Goal: Task Accomplishment & Management: Manage account settings

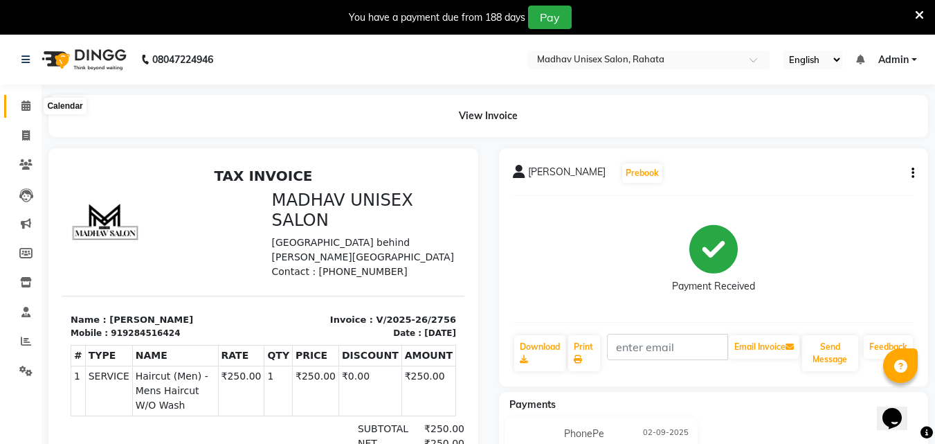
click at [19, 112] on span at bounding box center [26, 106] width 24 height 16
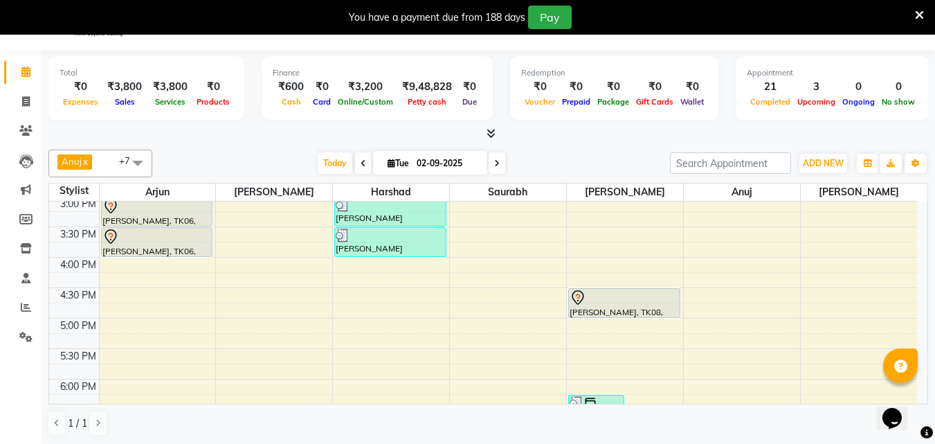
scroll to position [35, 0]
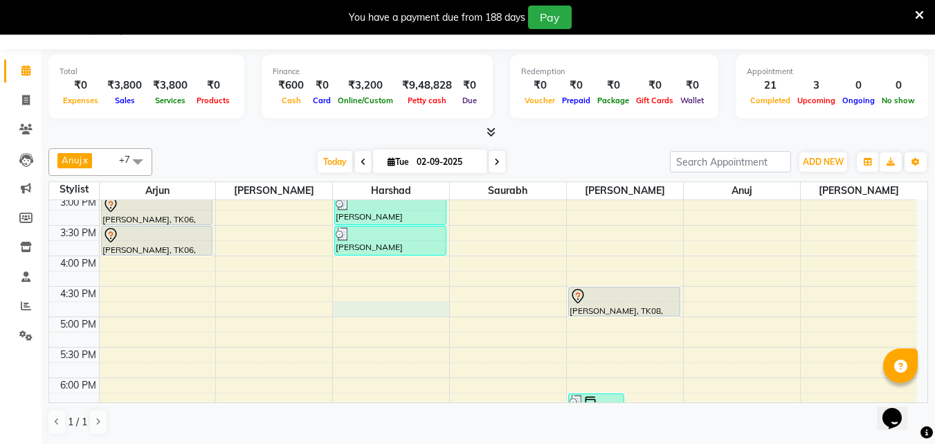
click at [348, 308] on div "6:00 AM 6:30 AM 7:00 AM 7:30 AM 8:00 AM 8:30 AM 9:00 AM 9:30 AM 10:00 AM 10:30 …" at bounding box center [483, 164] width 868 height 1034
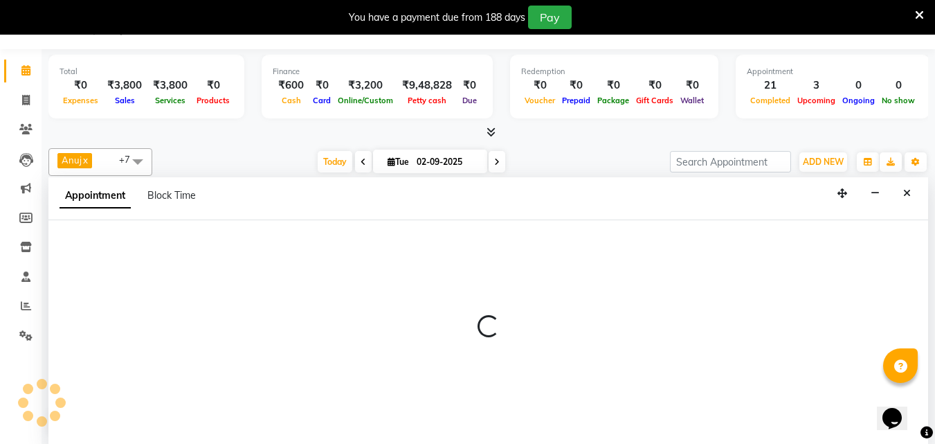
select select "14048"
select select "1005"
select select "tentative"
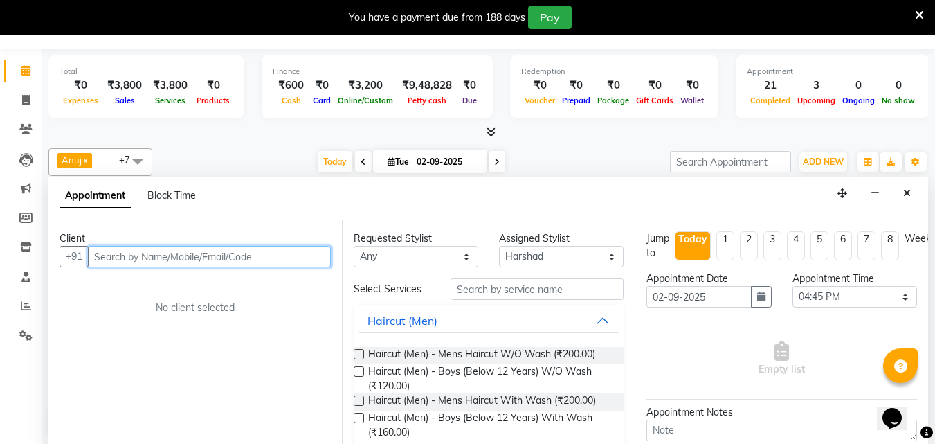
click at [248, 255] on input "text" at bounding box center [209, 256] width 243 height 21
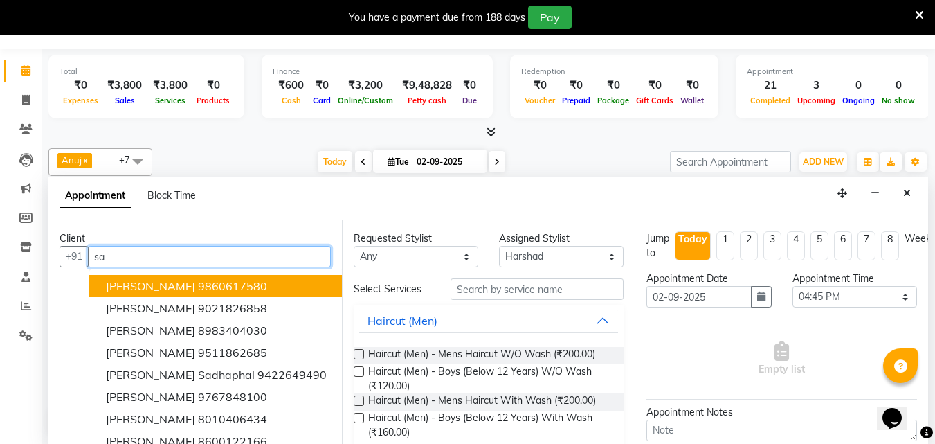
type input "s"
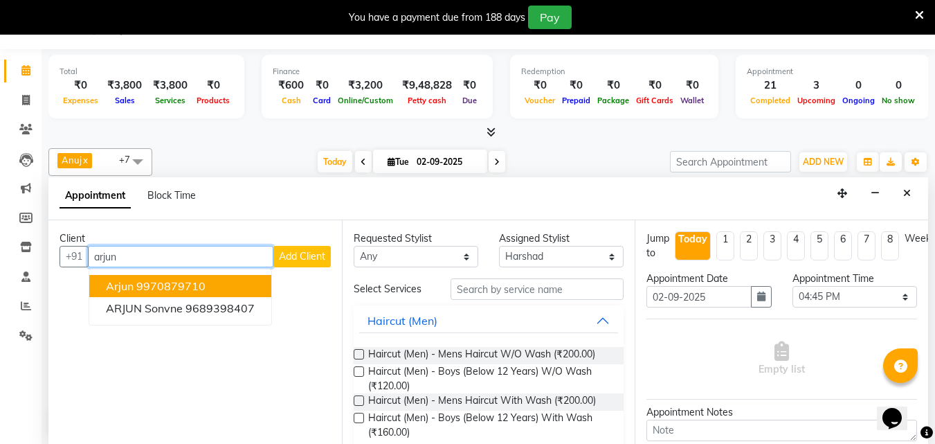
click at [252, 273] on ngb-typeahead-window "Arjun 9970879710 ARJUN sonvne 9689398407" at bounding box center [180, 296] width 183 height 57
click at [251, 277] on button "Arjun 9970879710" at bounding box center [180, 286] width 182 height 22
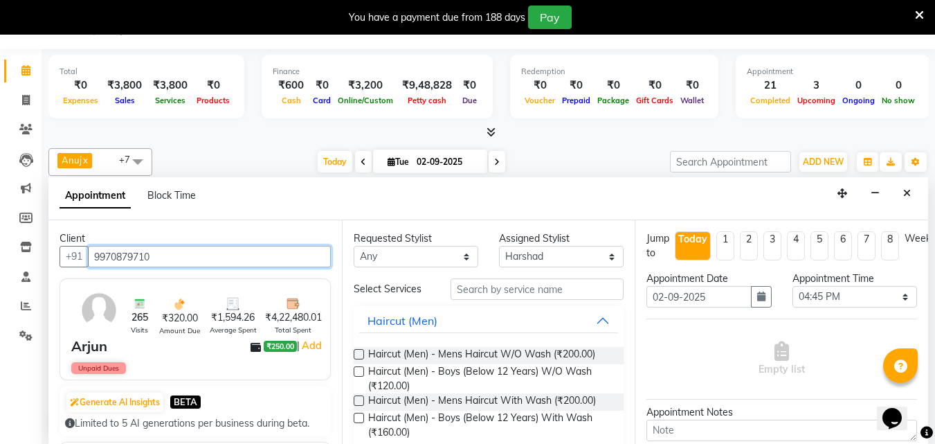
type input "9970879710"
drag, startPoint x: 26, startPoint y: 264, endPoint x: 26, endPoint y: 275, distance: 11.1
click at [26, 275] on li "Staff" at bounding box center [21, 277] width 42 height 30
click at [26, 275] on icon at bounding box center [25, 276] width 9 height 10
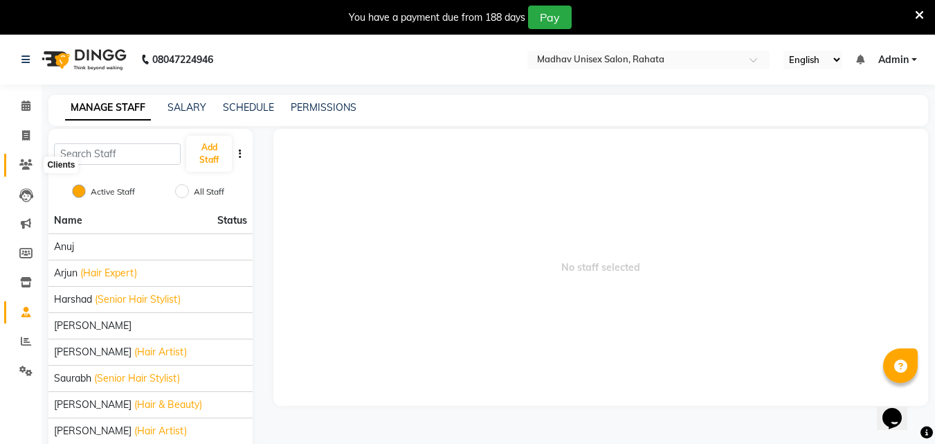
click at [23, 167] on icon at bounding box center [25, 164] width 13 height 10
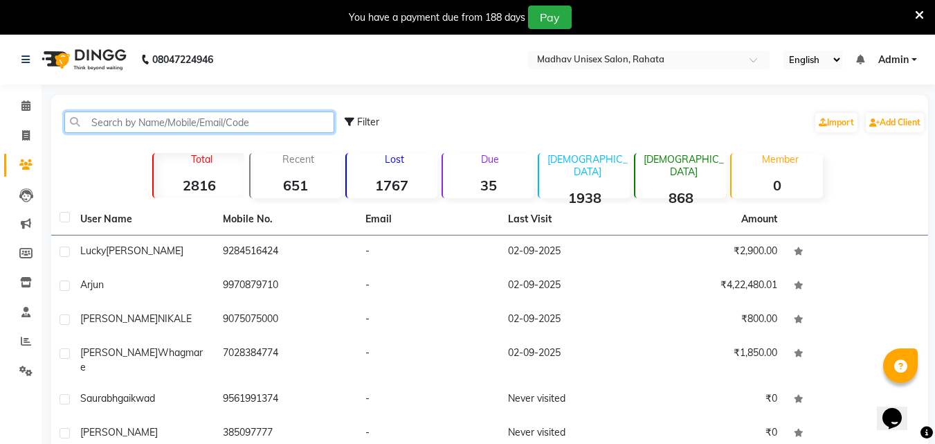
click at [241, 120] on input "text" at bounding box center [199, 121] width 270 height 21
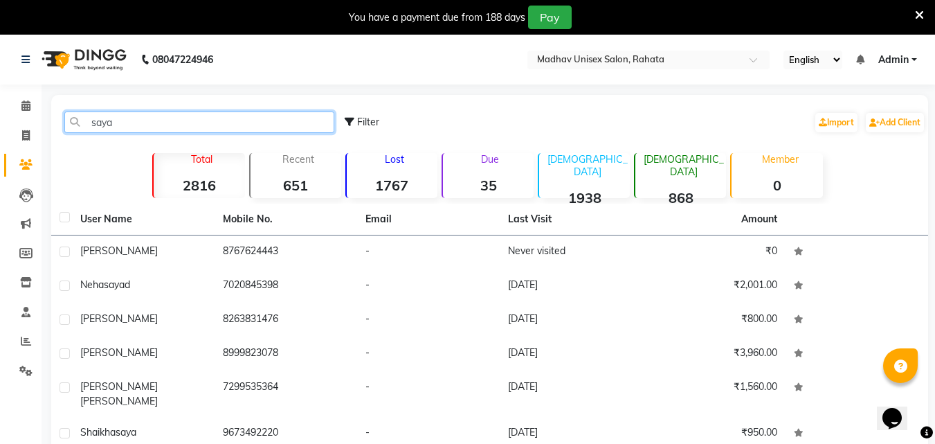
click at [129, 123] on input "saya" at bounding box center [199, 121] width 270 height 21
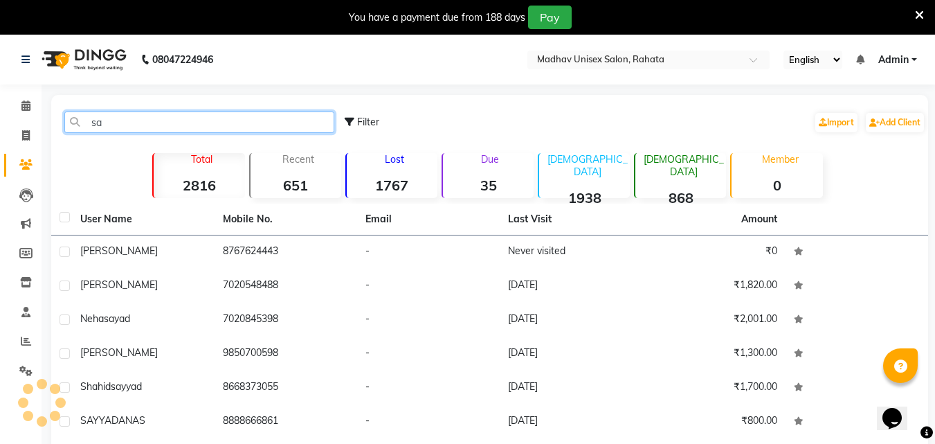
type input "s"
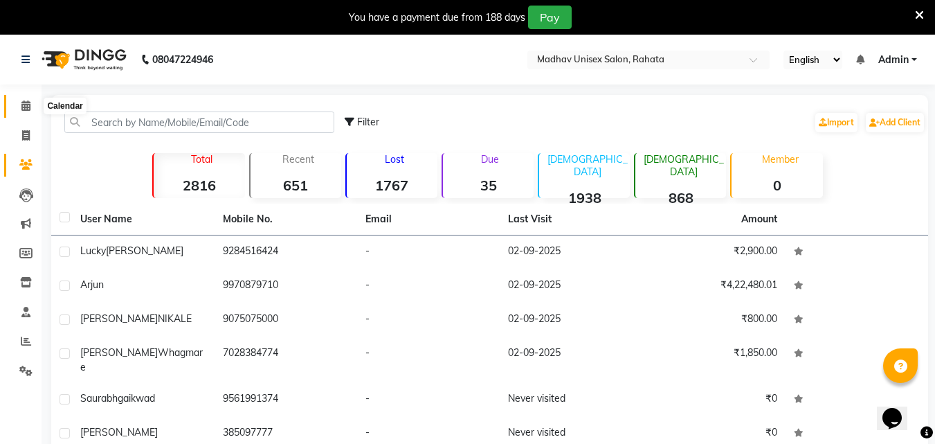
click at [17, 107] on span at bounding box center [26, 106] width 24 height 16
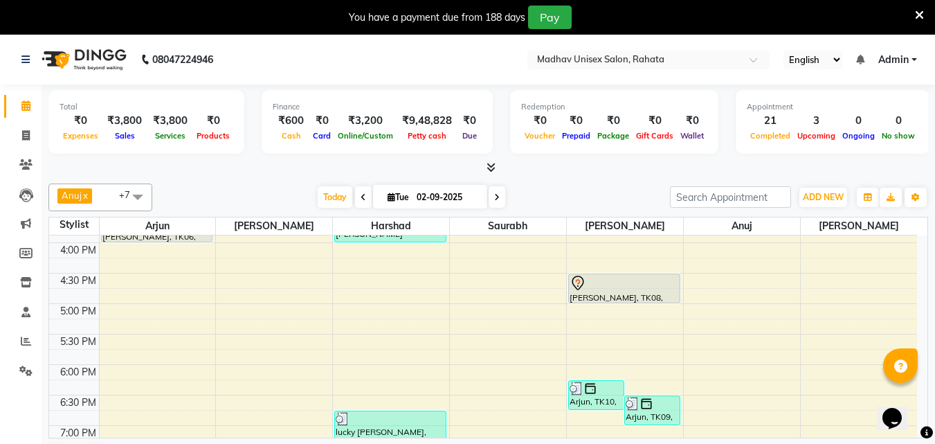
scroll to position [601, 0]
click at [346, 284] on div "6:00 AM 6:30 AM 7:00 AM 7:30 AM 8:00 AM 8:30 AM 9:00 AM 9:30 AM 10:00 AM 10:30 …" at bounding box center [483, 152] width 868 height 1034
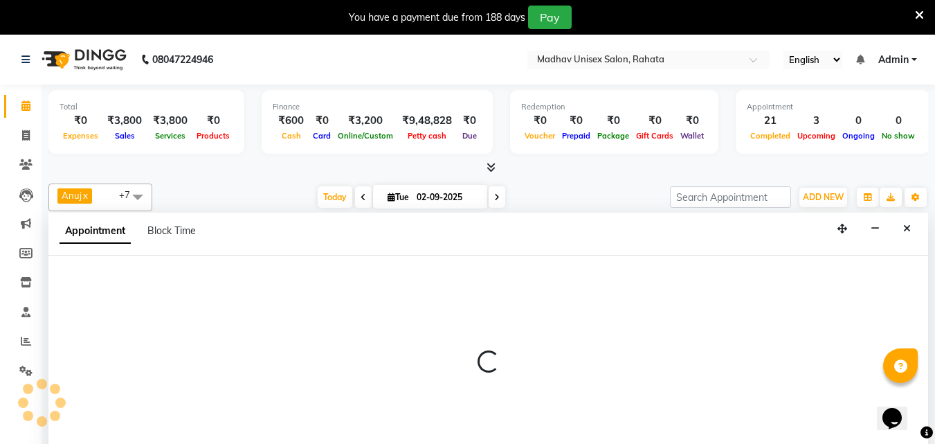
select select "14048"
select select "tentative"
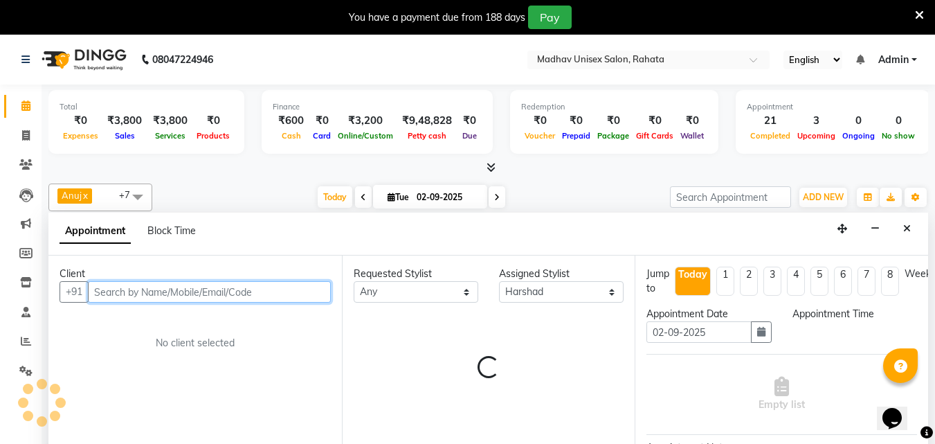
select select "990"
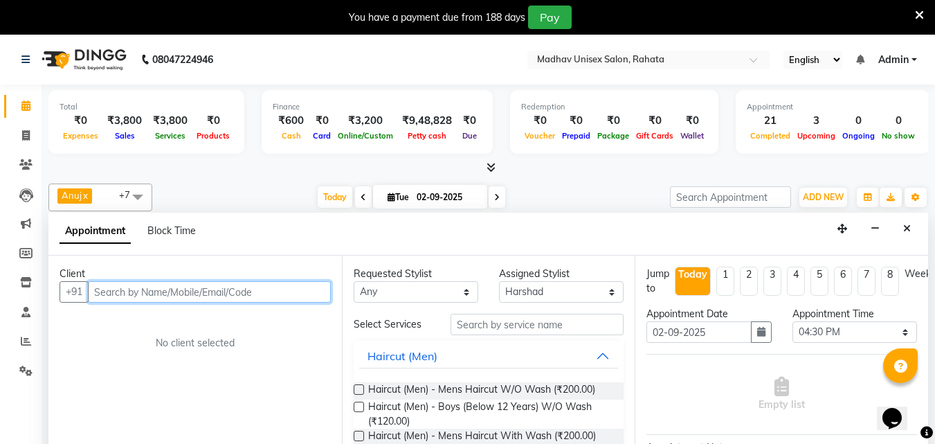
scroll to position [35, 0]
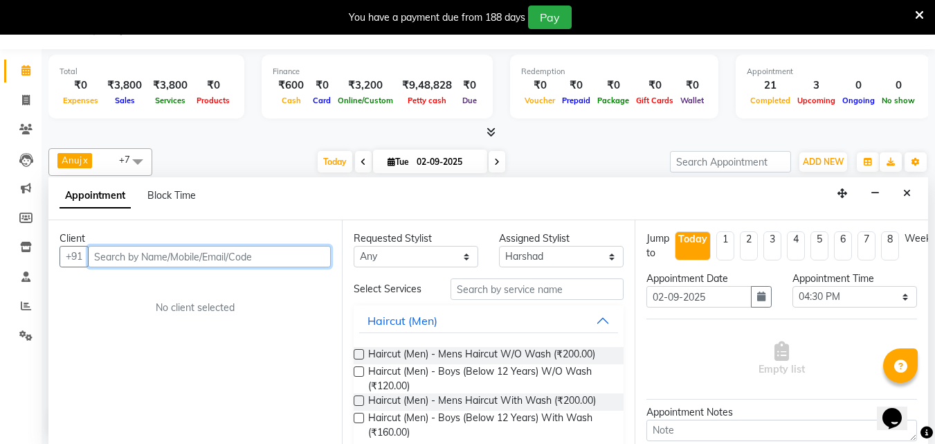
click at [239, 258] on input "text" at bounding box center [209, 256] width 243 height 21
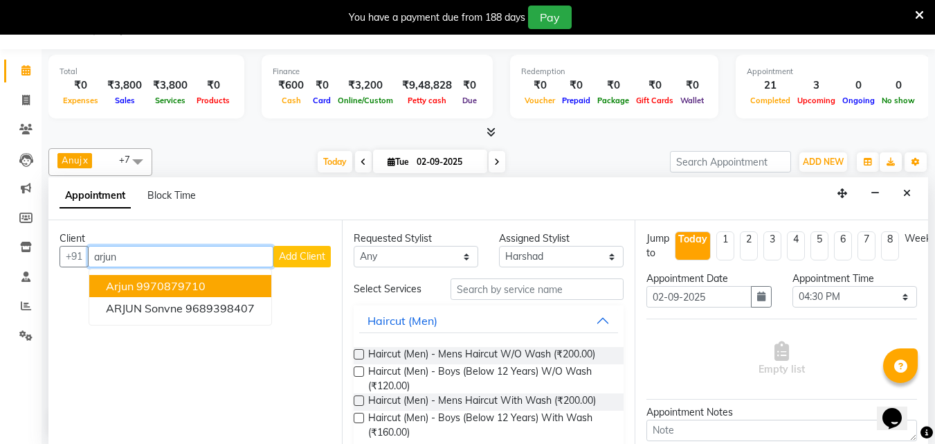
click at [239, 277] on button "Arjun 9970879710" at bounding box center [180, 286] width 182 height 22
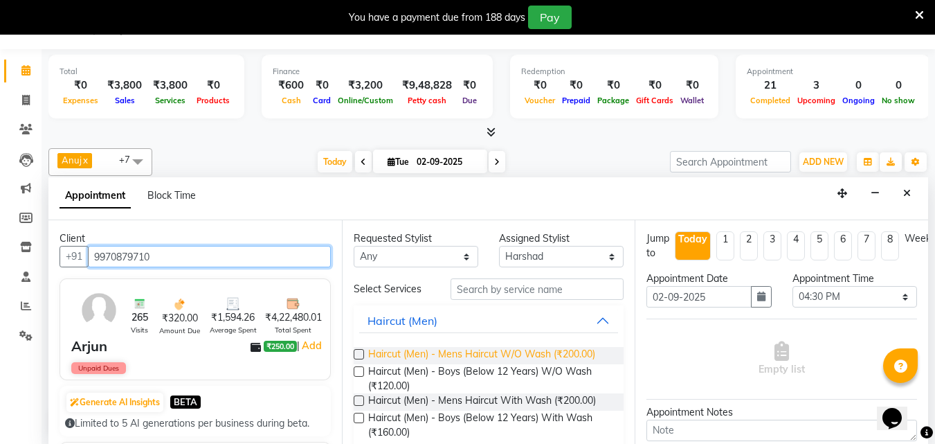
type input "9970879710"
click at [467, 351] on span "Haircut (Men) - Mens Haircut W/O Wash (₹200.00)" at bounding box center [481, 355] width 227 height 17
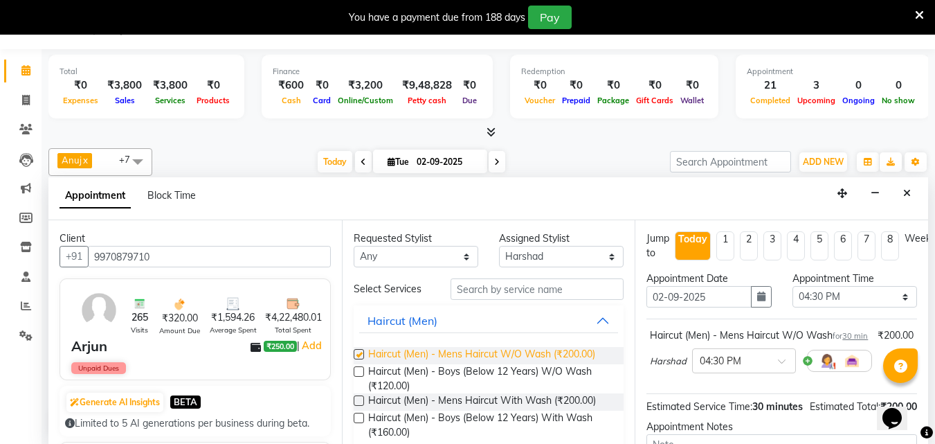
checkbox input "false"
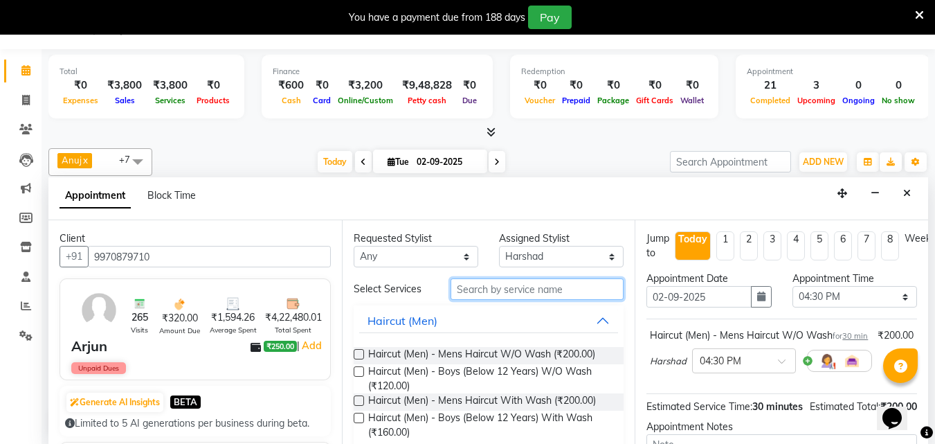
click at [460, 292] on input "text" at bounding box center [536, 288] width 173 height 21
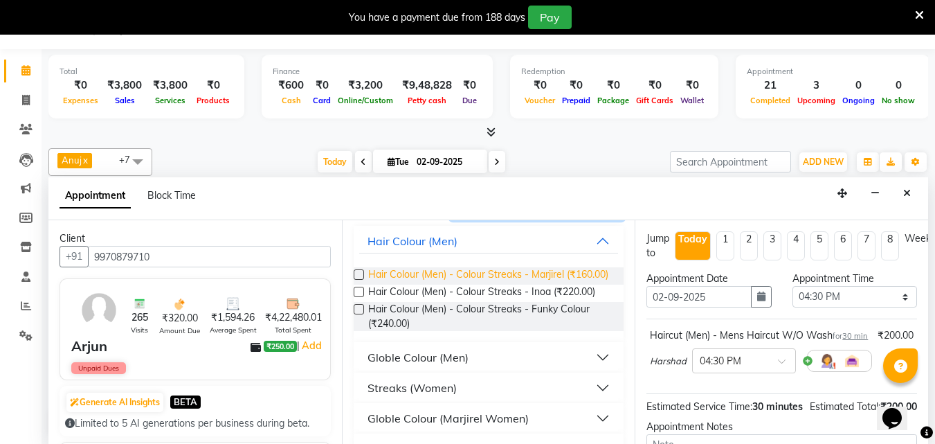
scroll to position [96, 0]
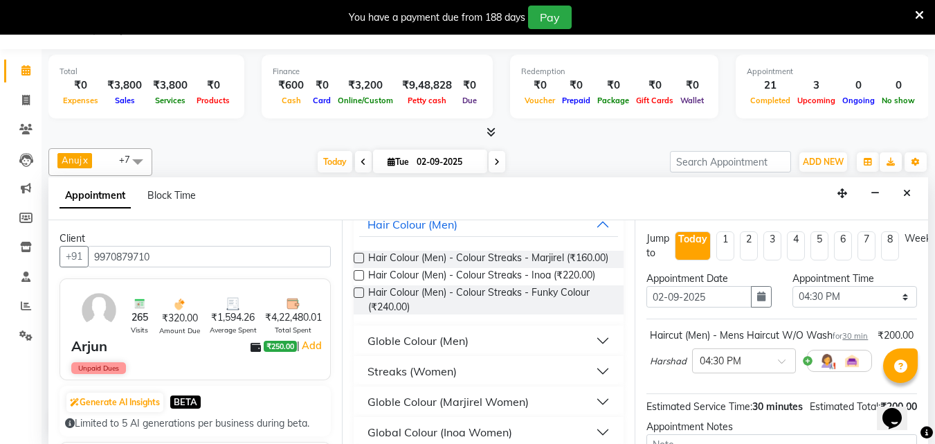
type input "colo"
click at [430, 349] on div "Globle Colour (Men)" at bounding box center [417, 340] width 101 height 17
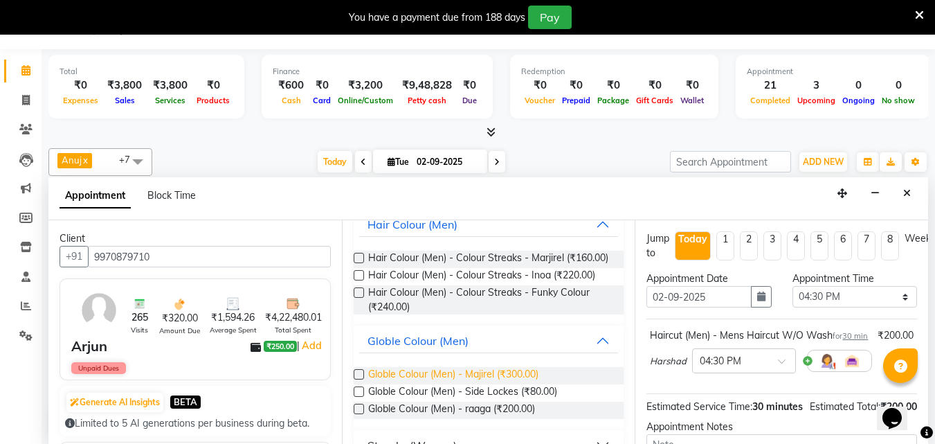
click at [477, 384] on span "Globle Colour (Men) - Majirel (₹300.00)" at bounding box center [453, 375] width 170 height 17
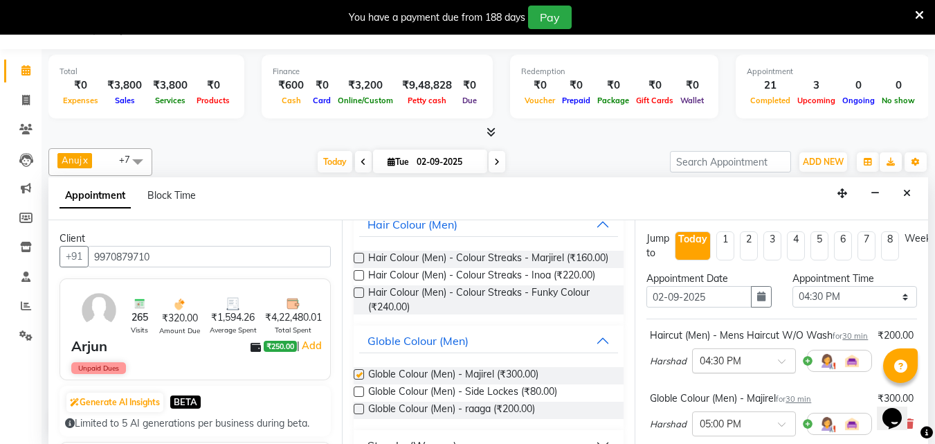
checkbox input "false"
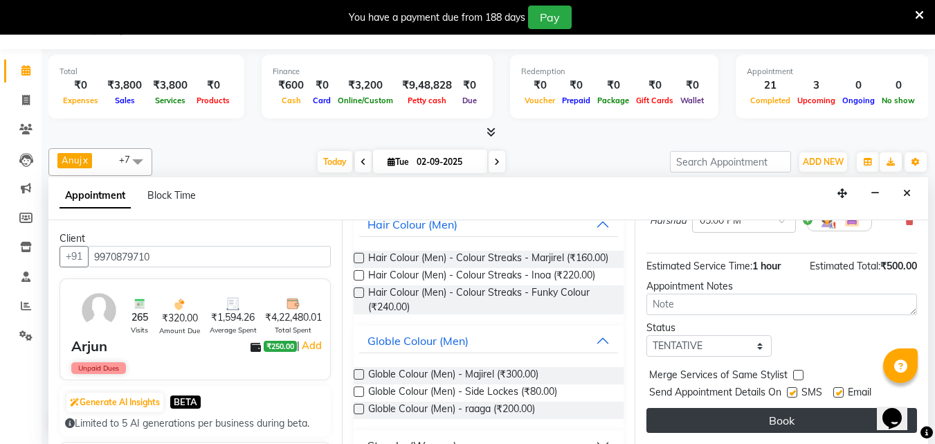
click at [742, 414] on button "Book" at bounding box center [781, 420] width 271 height 25
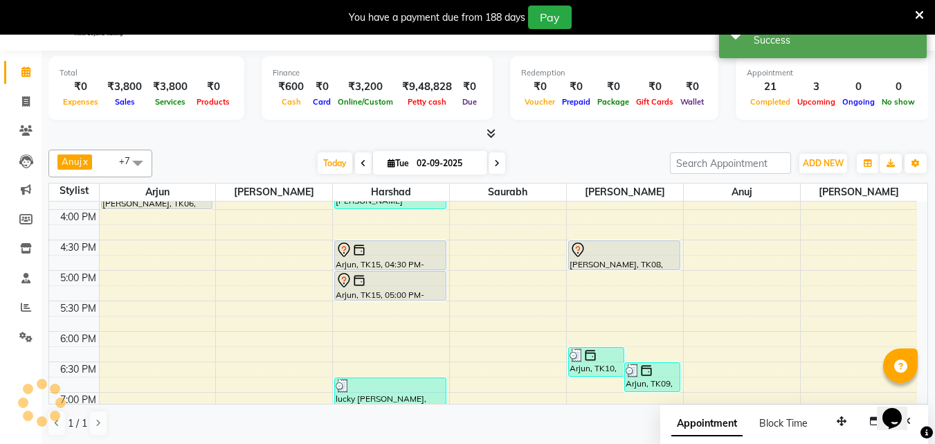
scroll to position [0, 0]
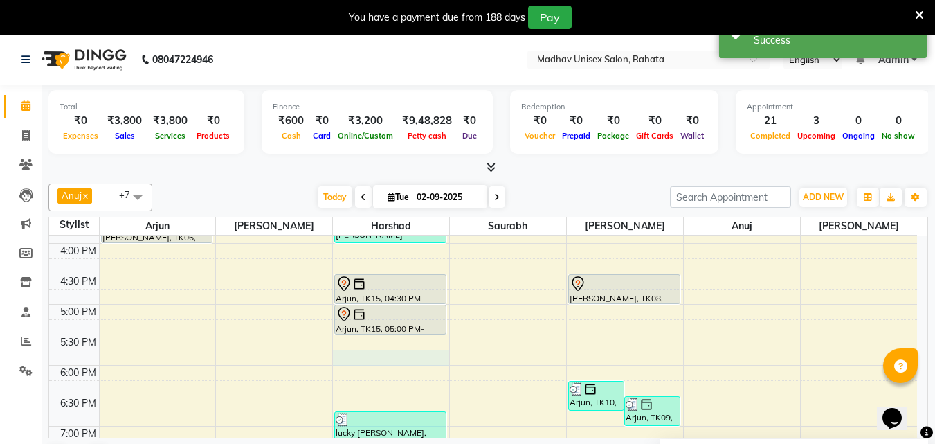
click at [340, 352] on div "6:00 AM 6:30 AM 7:00 AM 7:30 AM 8:00 AM 8:30 AM 9:00 AM 9:30 AM 10:00 AM 10:30 …" at bounding box center [483, 152] width 868 height 1034
select select "14048"
select select "tentative"
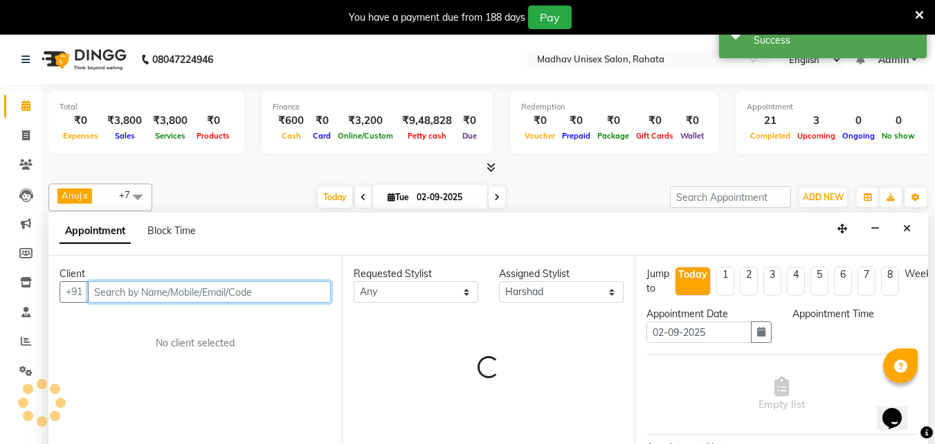
select select "1065"
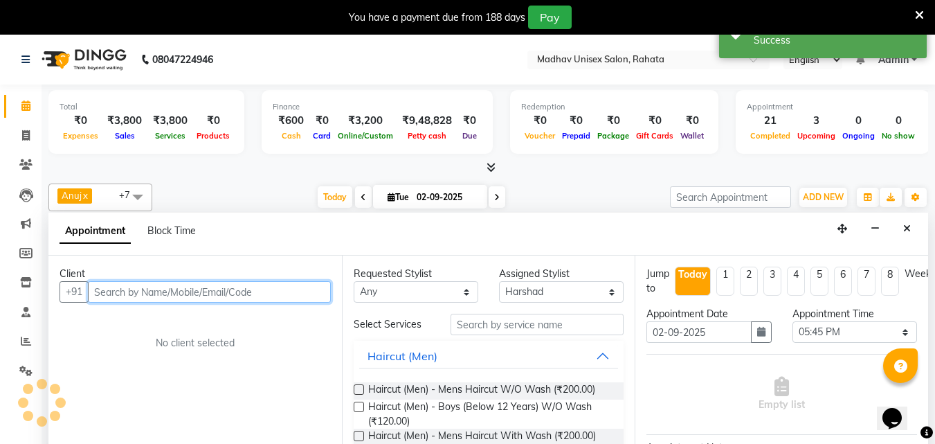
scroll to position [35, 0]
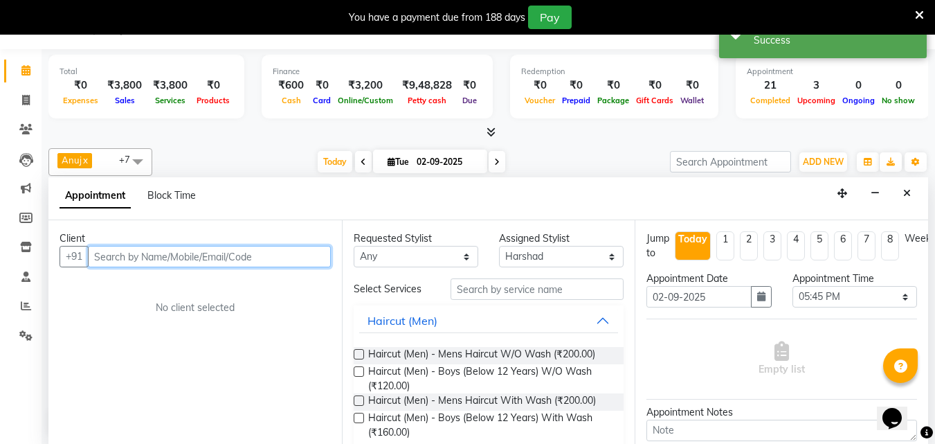
click at [277, 251] on input "text" at bounding box center [209, 256] width 243 height 21
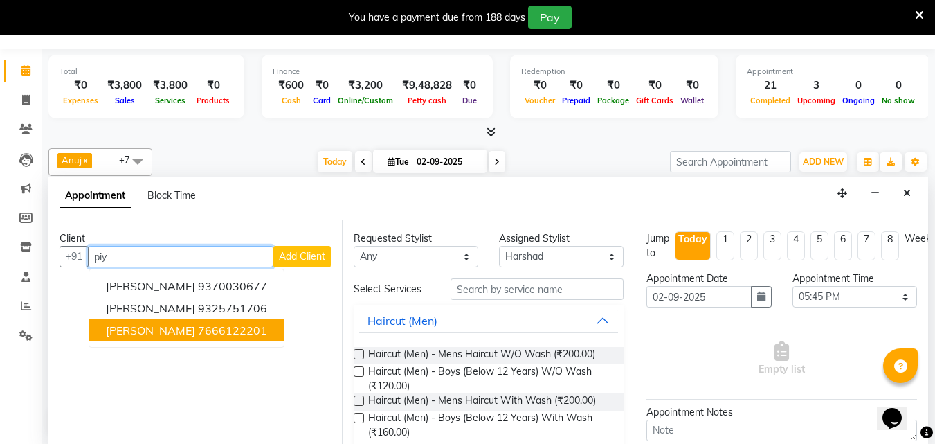
click at [147, 327] on span "[PERSON_NAME]" at bounding box center [150, 330] width 89 height 14
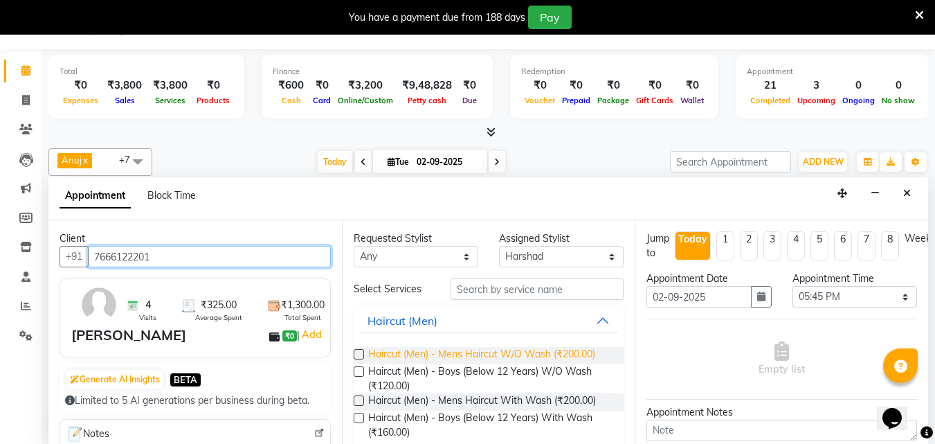
type input "7666122201"
click at [445, 351] on span "Haircut (Men) - Mens Haircut W/O Wash (₹200.00)" at bounding box center [481, 355] width 227 height 17
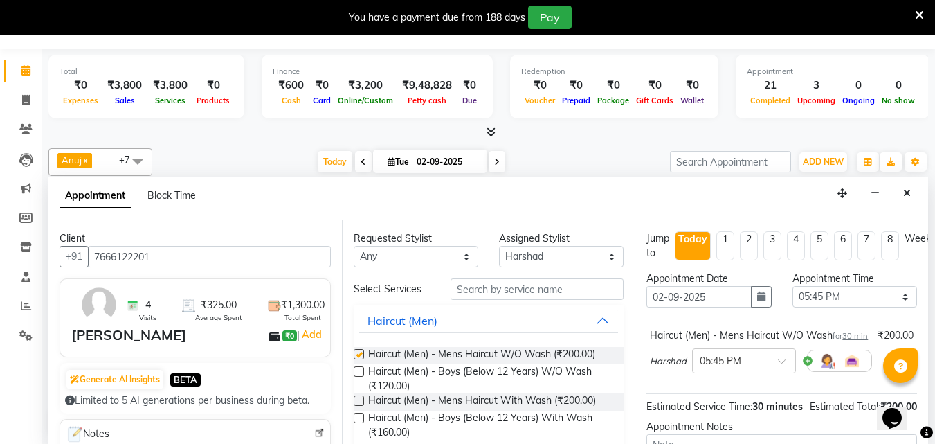
checkbox input "false"
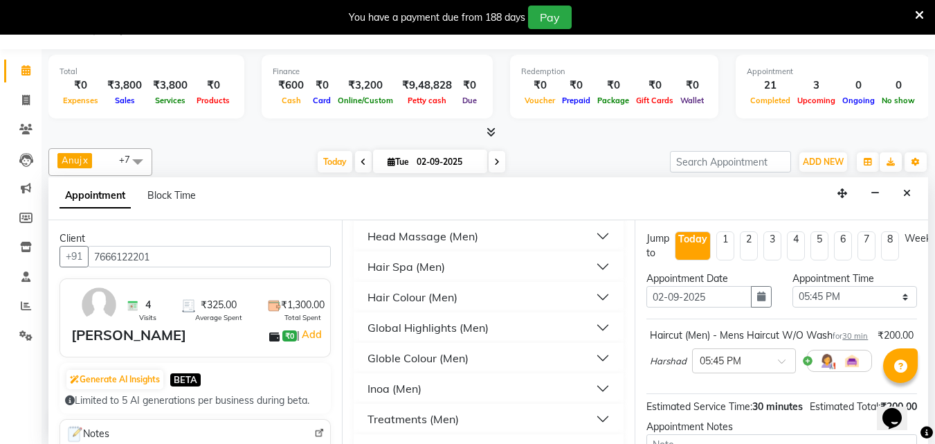
scroll to position [180, 0]
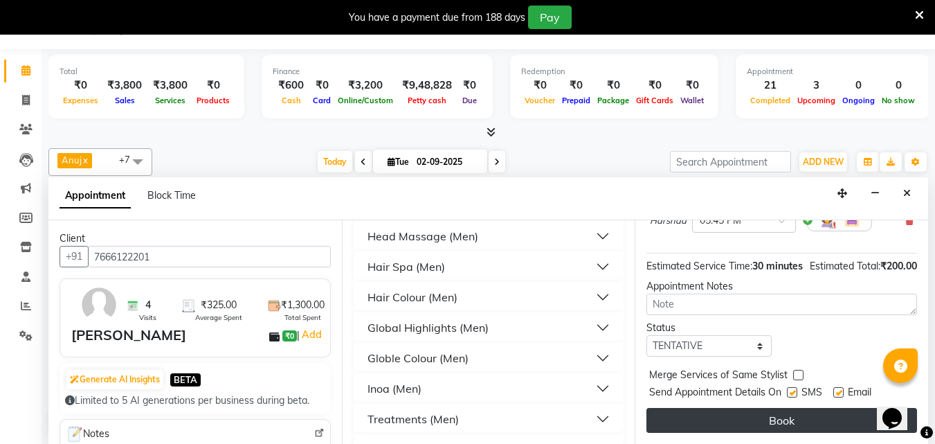
click at [679, 417] on button "Book" at bounding box center [781, 420] width 271 height 25
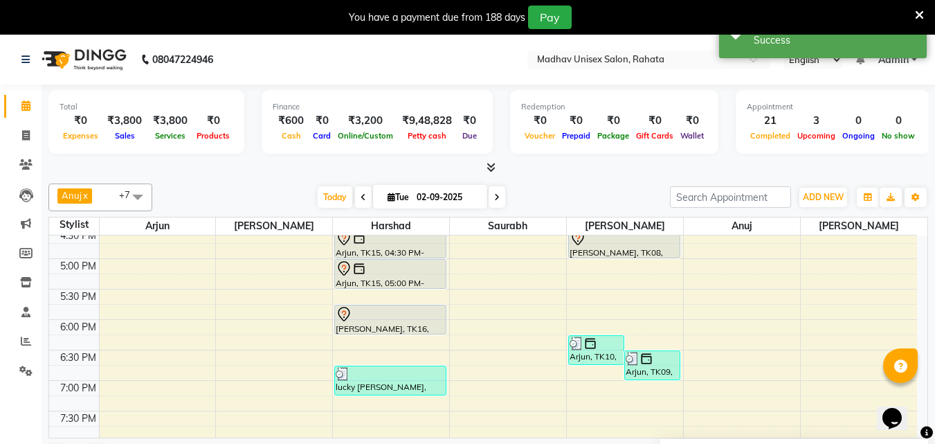
scroll to position [650, 0]
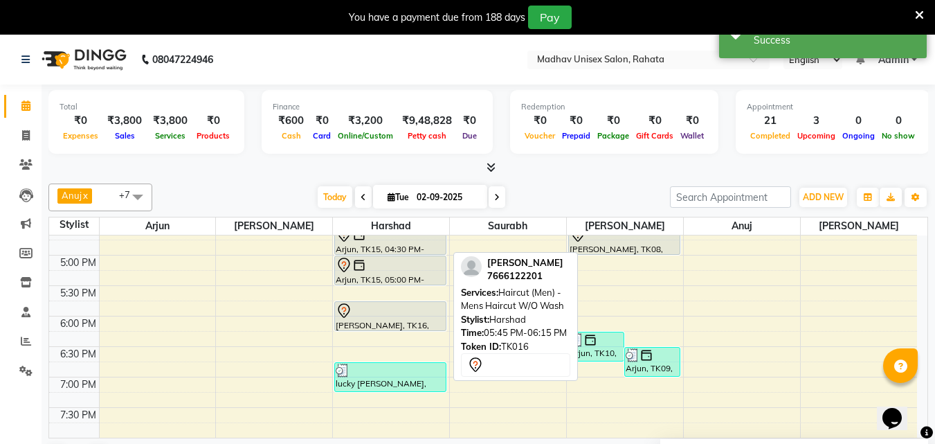
click at [368, 313] on div at bounding box center [390, 310] width 109 height 17
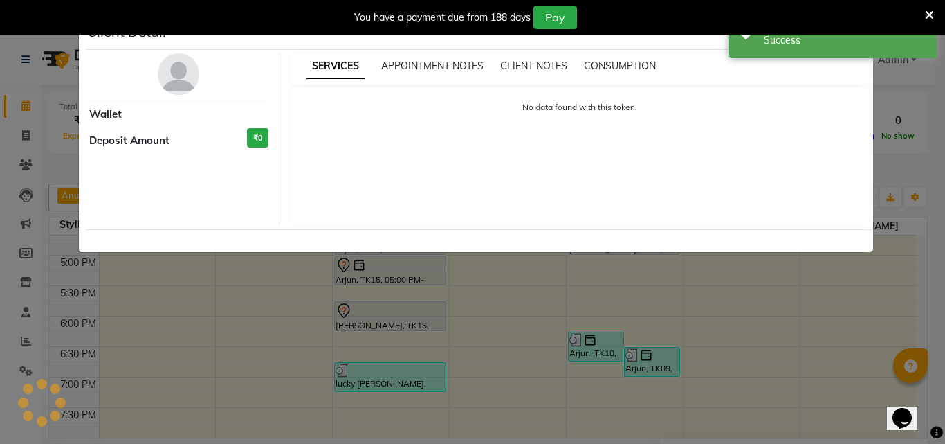
select select "7"
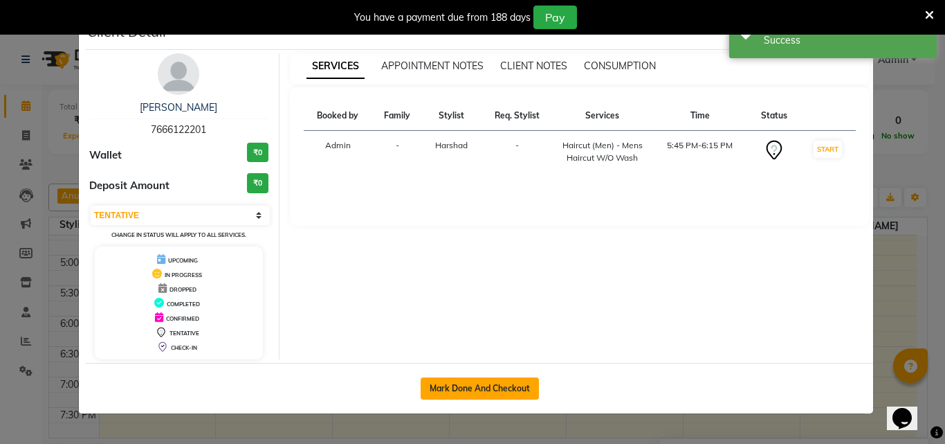
click at [458, 385] on button "Mark Done And Checkout" at bounding box center [480, 388] width 118 height 22
select select "service"
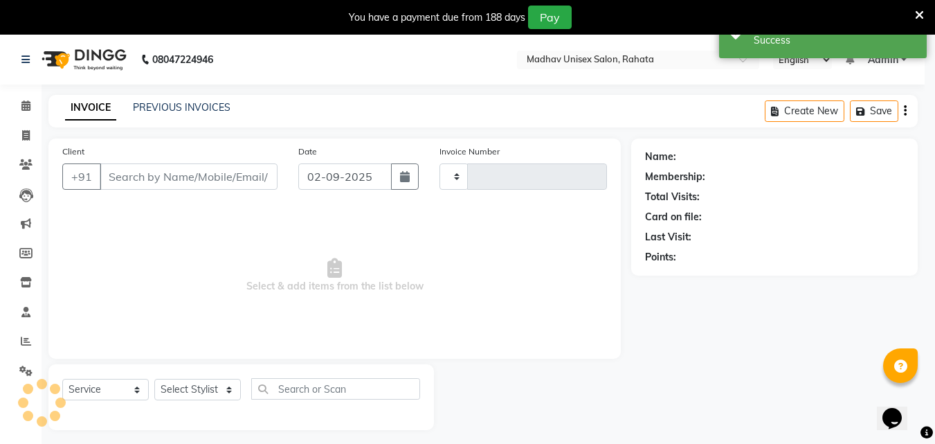
type input "2757"
select select "870"
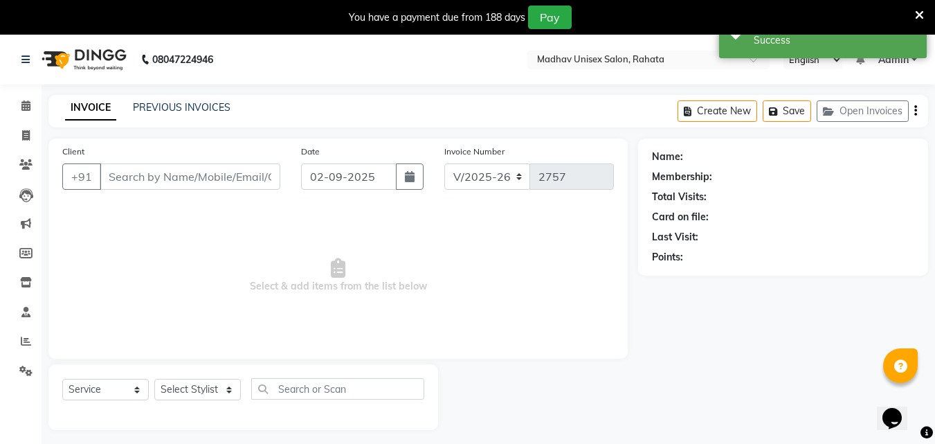
type input "7666122201"
select select "14048"
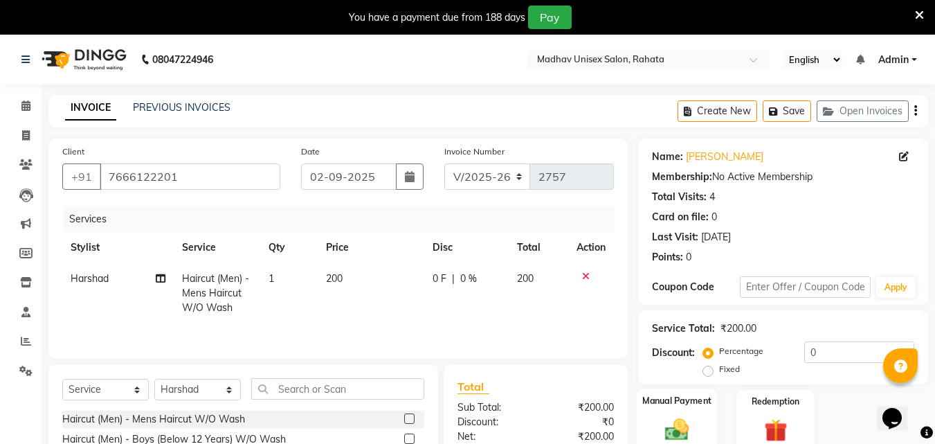
click at [685, 414] on div "Manual Payment" at bounding box center [677, 421] width 81 height 66
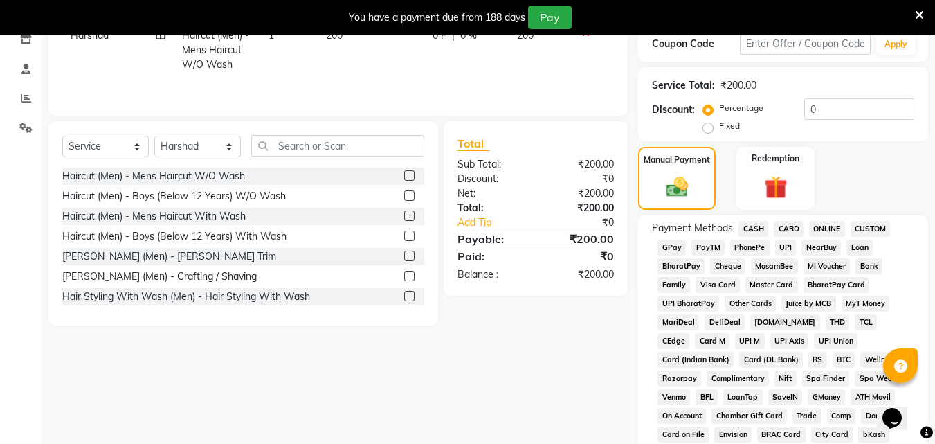
scroll to position [244, 0]
click at [753, 250] on span "PhonePe" at bounding box center [749, 247] width 39 height 16
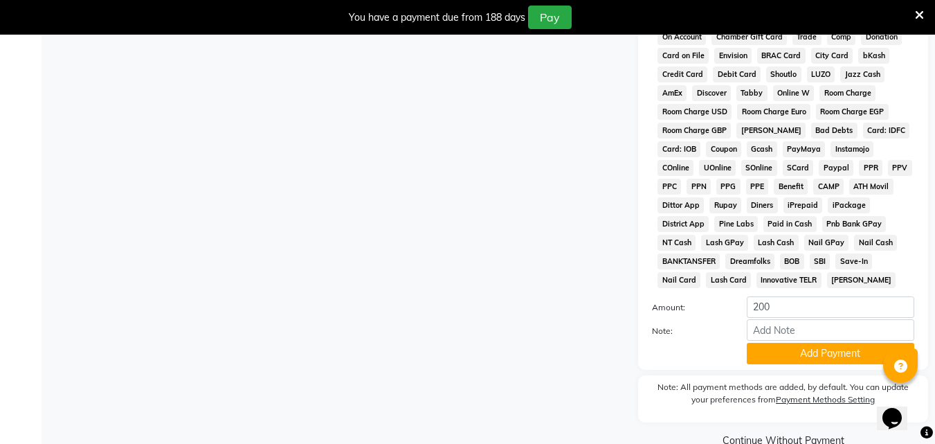
scroll to position [646, 0]
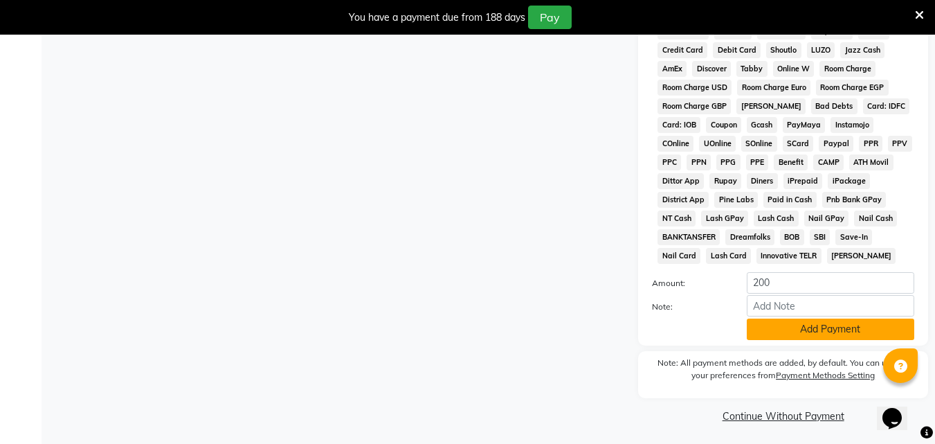
click at [798, 338] on button "Add Payment" at bounding box center [830, 328] width 167 height 21
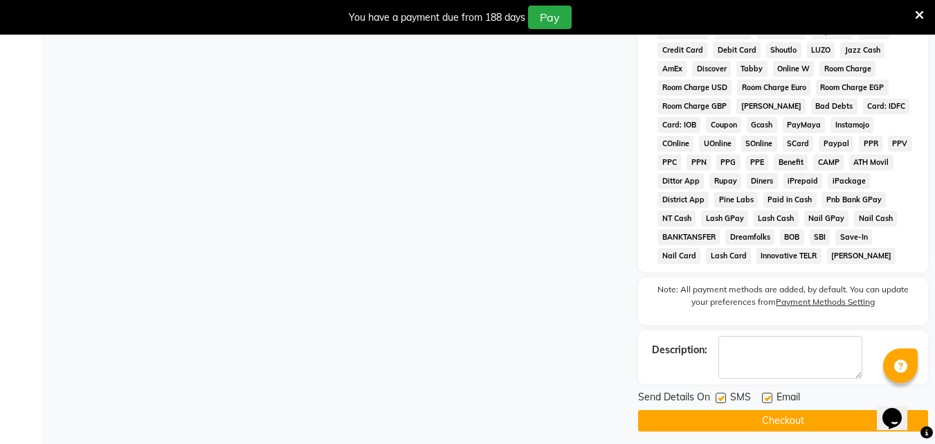
scroll to position [654, 0]
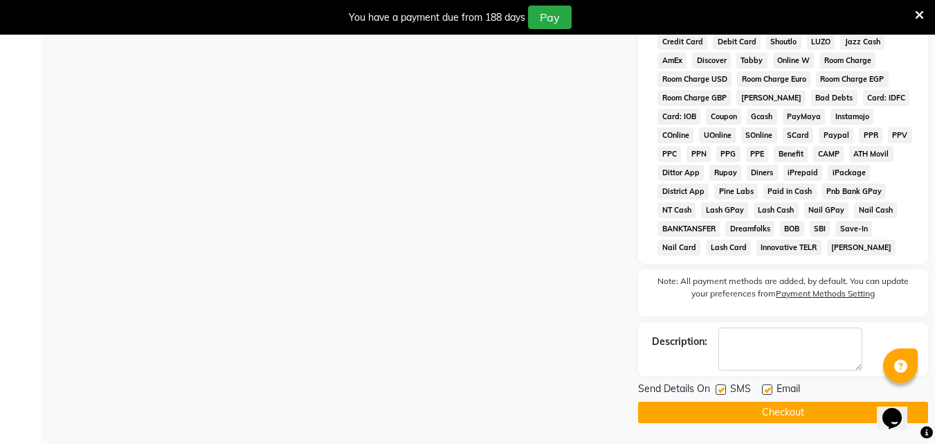
click at [800, 419] on button "Checkout" at bounding box center [783, 411] width 290 height 21
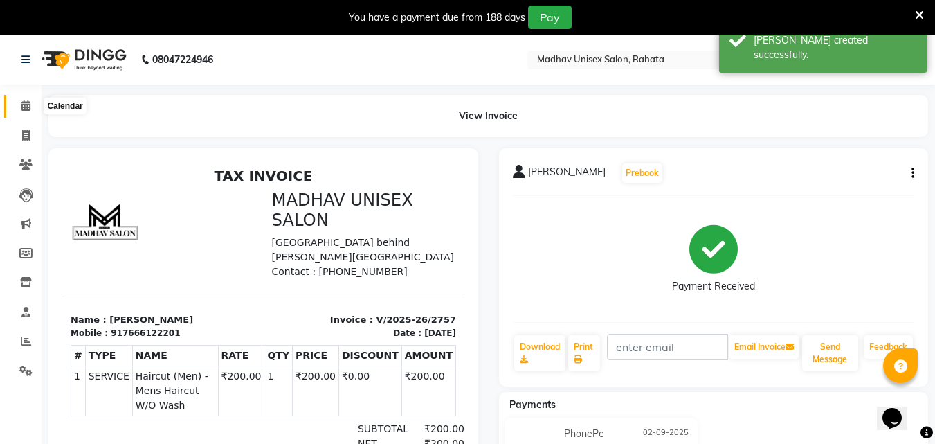
click at [17, 101] on span at bounding box center [26, 106] width 24 height 16
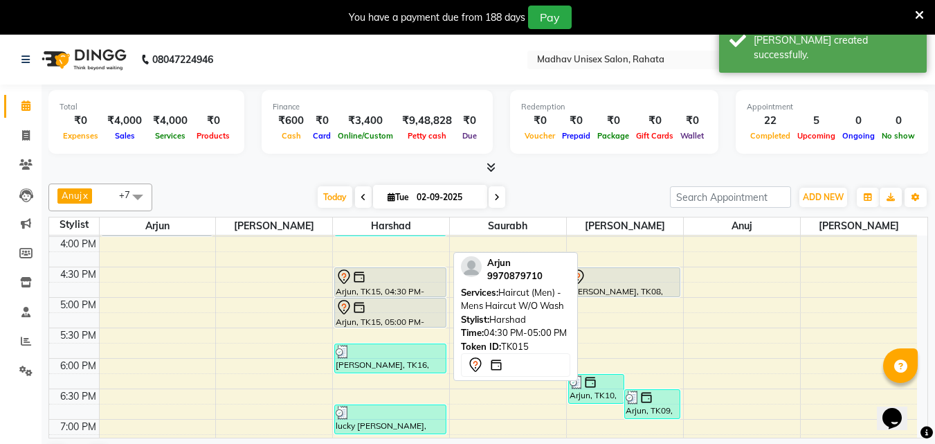
scroll to position [613, 0]
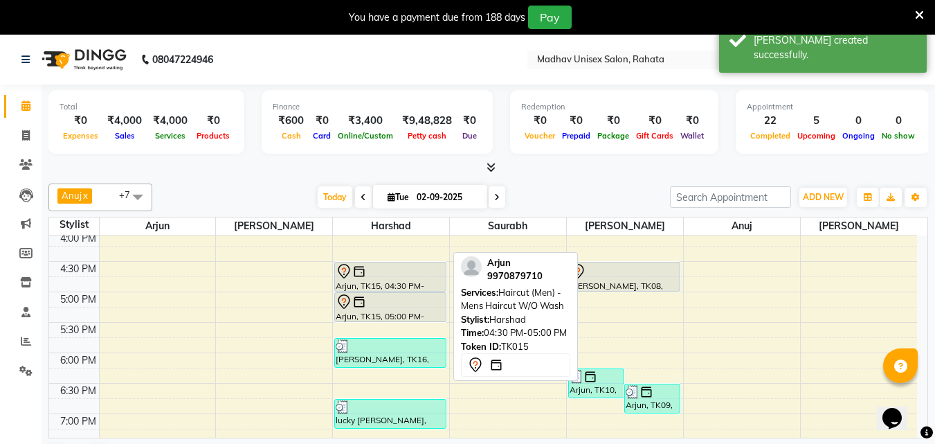
click at [378, 263] on div at bounding box center [390, 271] width 109 height 17
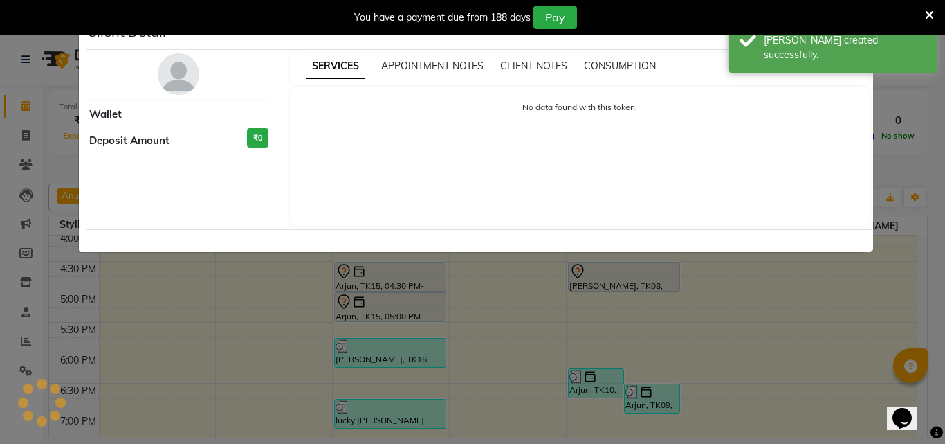
select select "7"
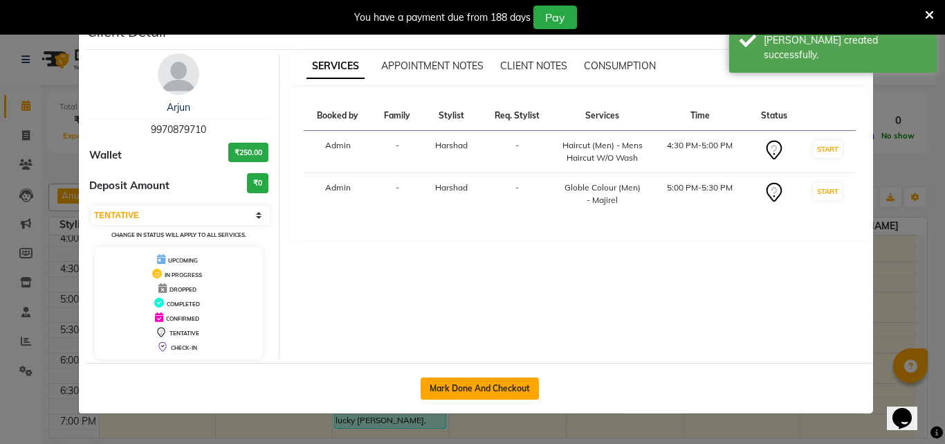
click at [477, 390] on button "Mark Done And Checkout" at bounding box center [480, 388] width 118 height 22
select select "service"
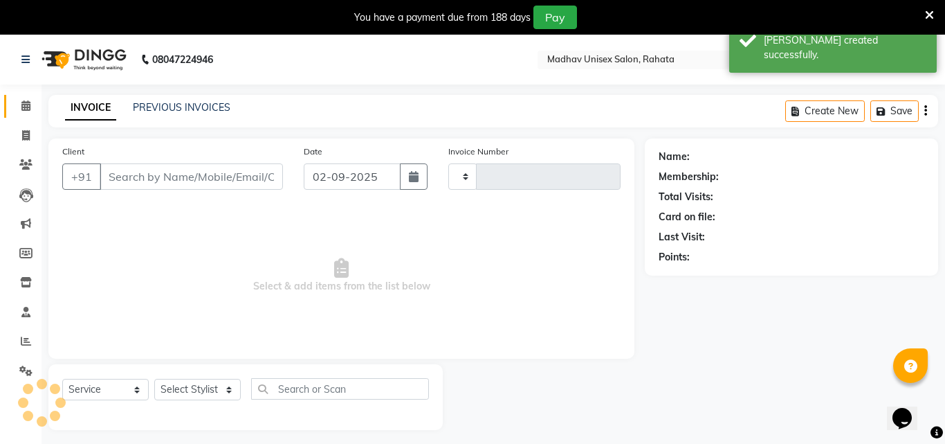
type input "2758"
select select "870"
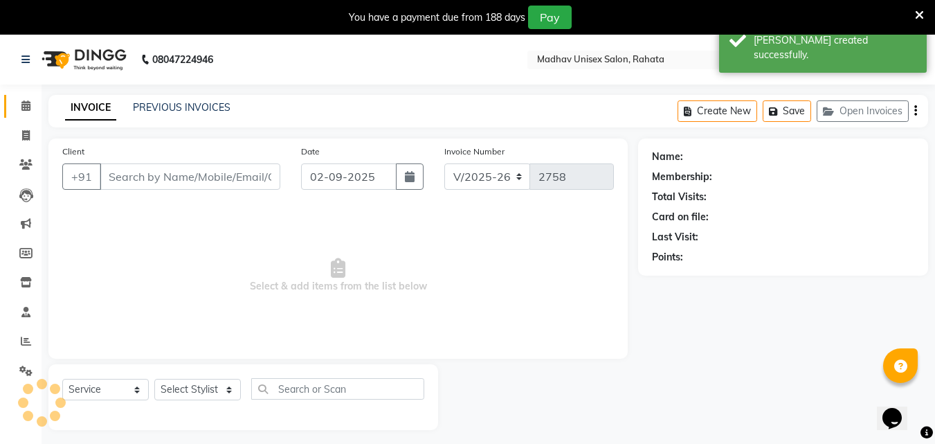
type input "9970879710"
select select "14048"
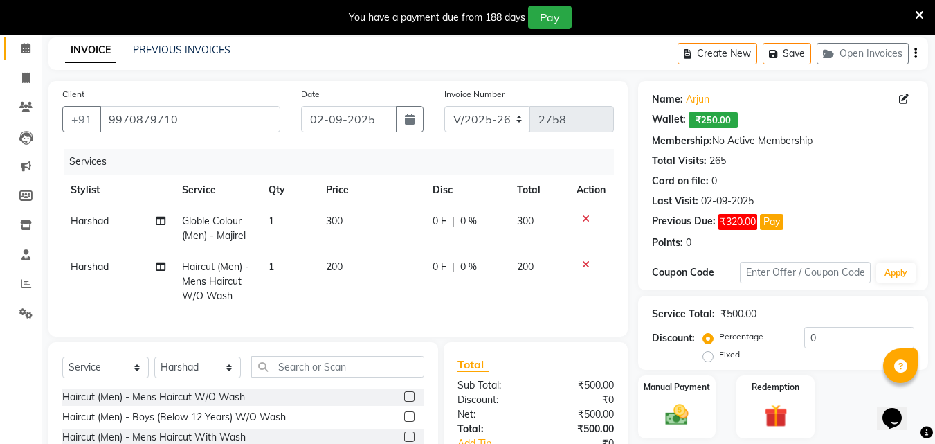
scroll to position [129, 0]
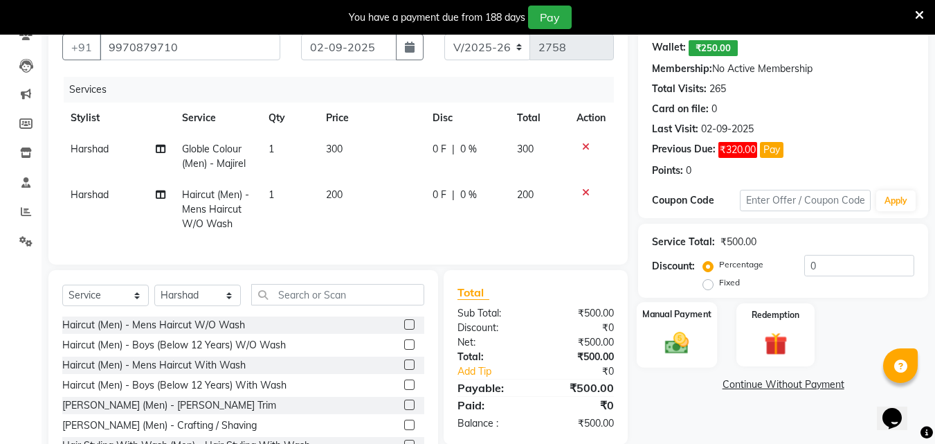
click at [652, 348] on div "Manual Payment" at bounding box center [677, 335] width 81 height 66
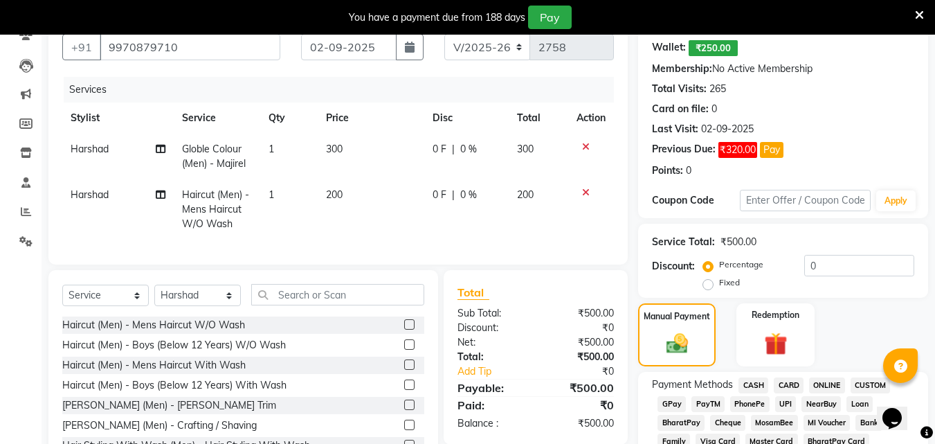
click at [762, 407] on span "PhonePe" at bounding box center [749, 404] width 39 height 16
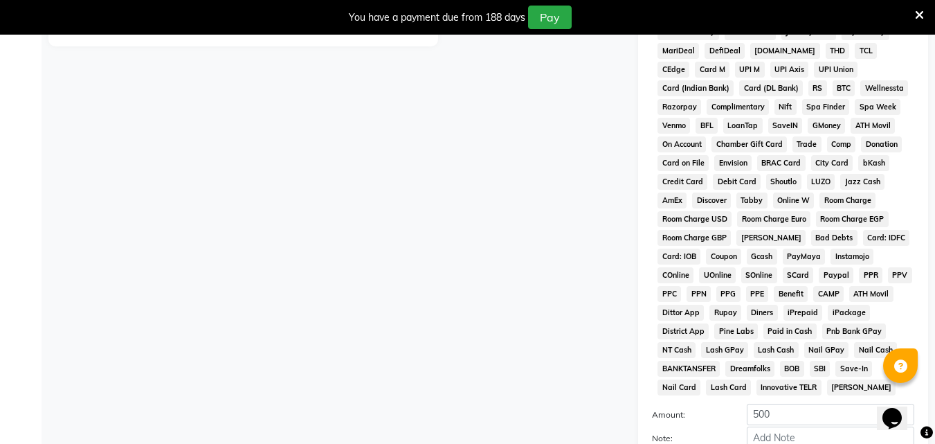
scroll to position [692, 0]
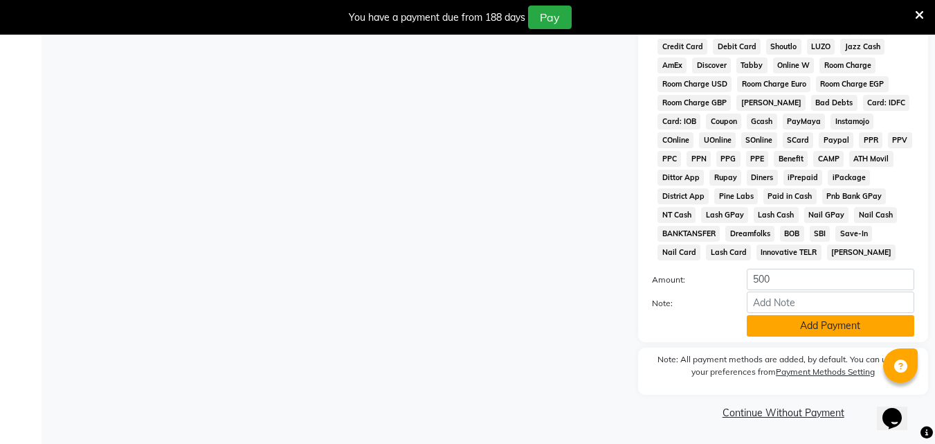
click at [786, 324] on button "Add Payment" at bounding box center [830, 325] width 167 height 21
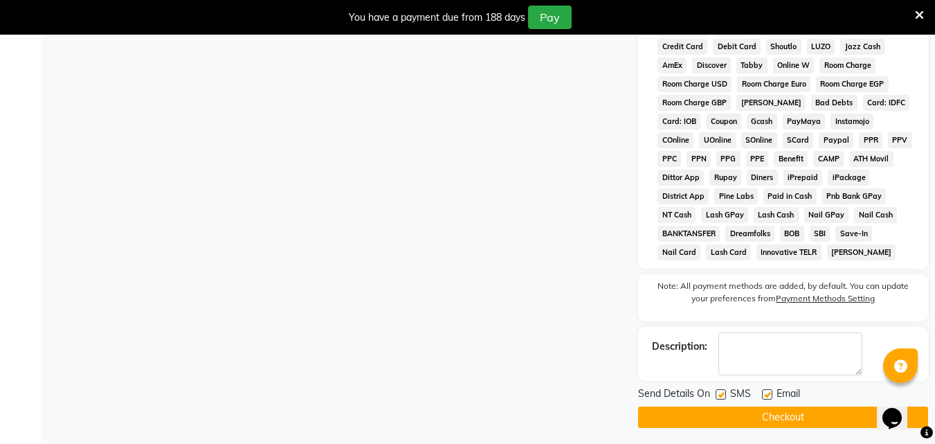
scroll to position [697, 0]
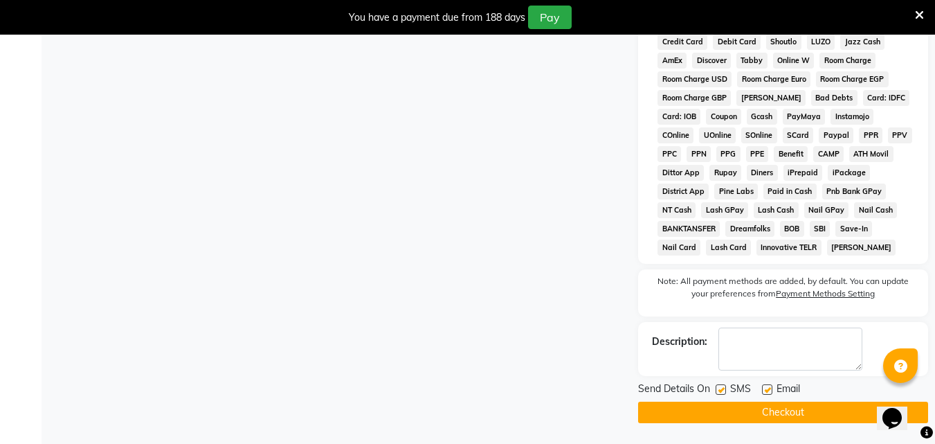
click at [725, 412] on button "Checkout" at bounding box center [783, 411] width 290 height 21
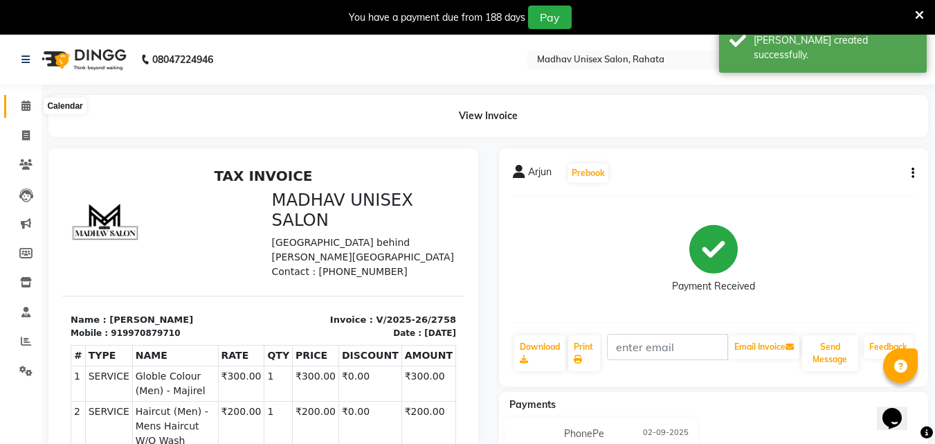
click at [21, 107] on icon at bounding box center [25, 105] width 9 height 10
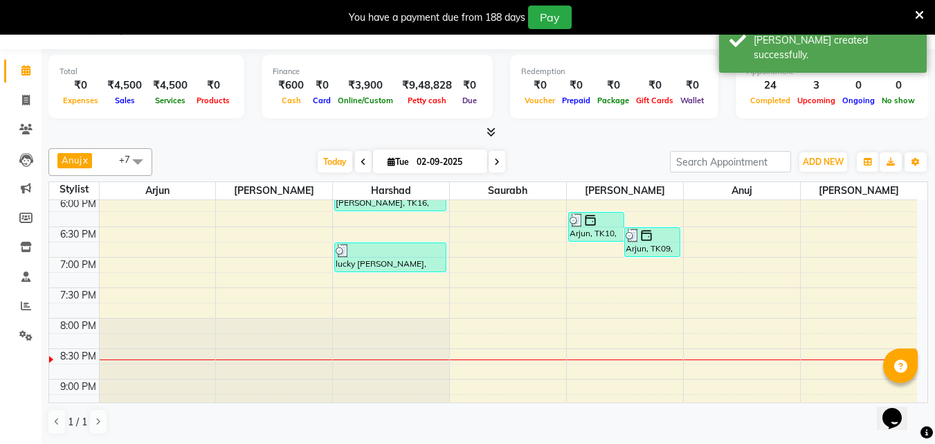
scroll to position [731, 0]
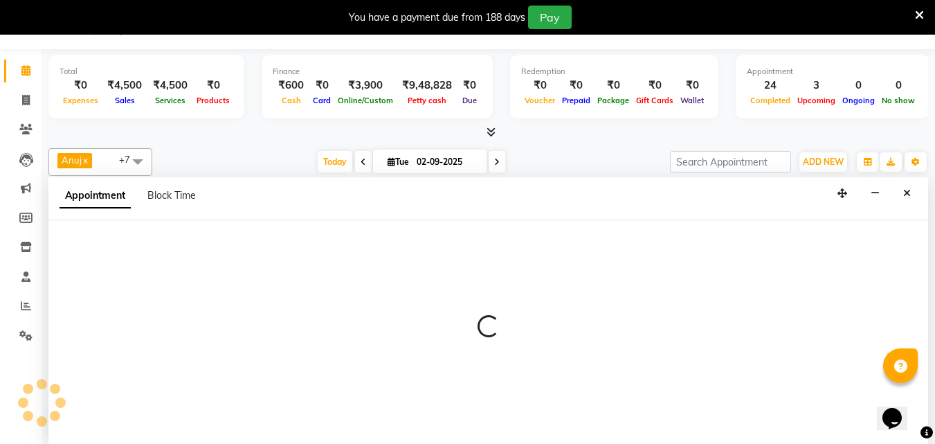
select select "14047"
select select "tentative"
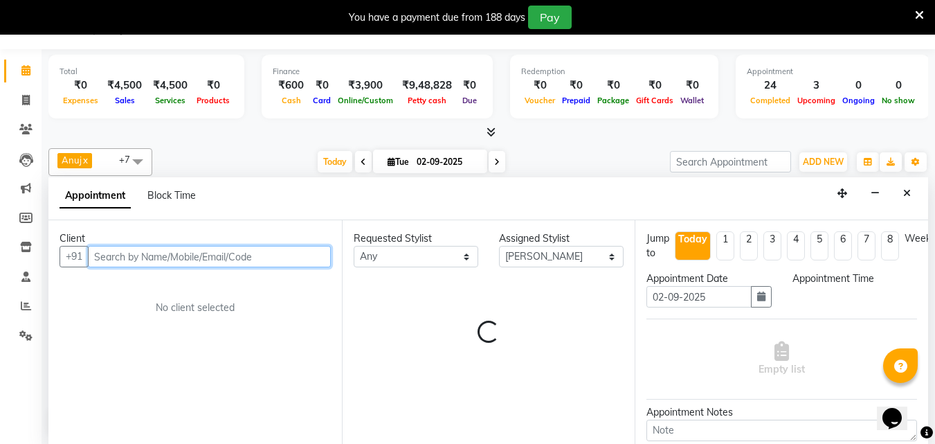
select select "1170"
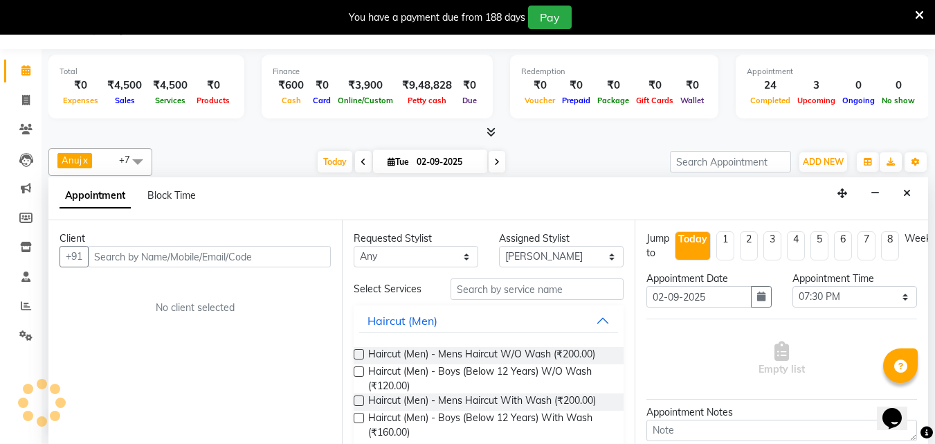
click at [920, 198] on div "Appointment Block Time" at bounding box center [487, 198] width 879 height 43
click at [910, 185] on button "Close" at bounding box center [907, 193] width 20 height 21
click at [910, 185] on span "[PERSON_NAME]" at bounding box center [859, 190] width 116 height 17
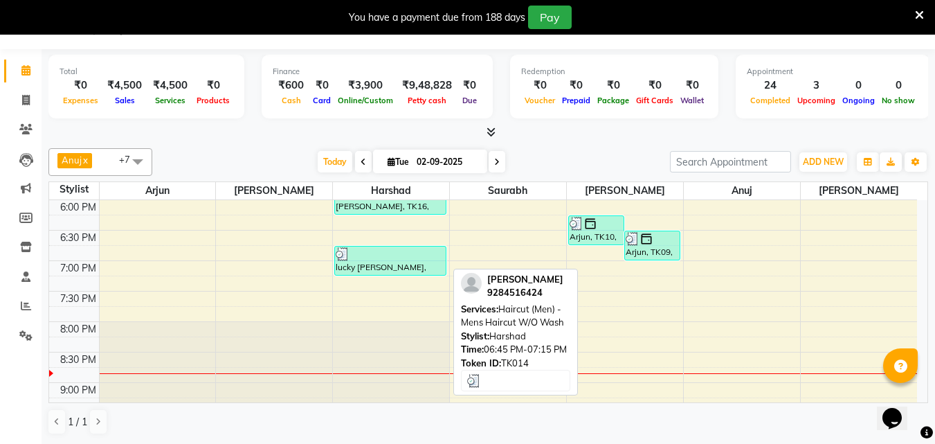
select select "14048"
select select "tentative"
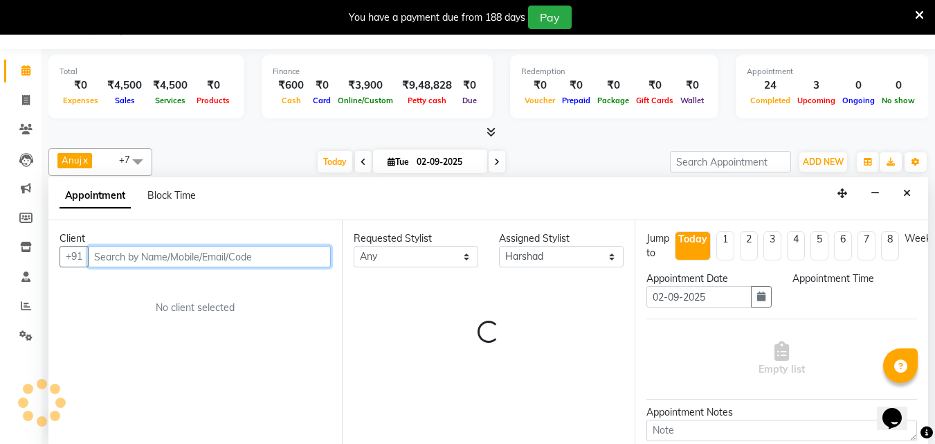
select select "1185"
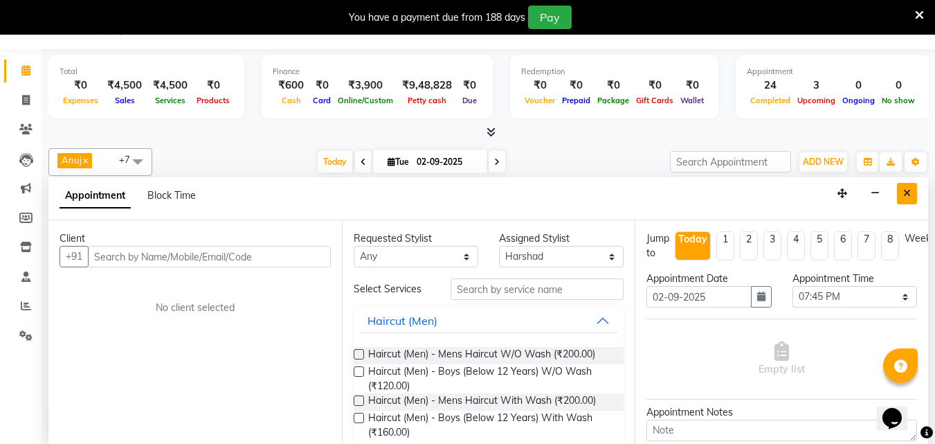
click at [913, 197] on button "Close" at bounding box center [907, 193] width 20 height 21
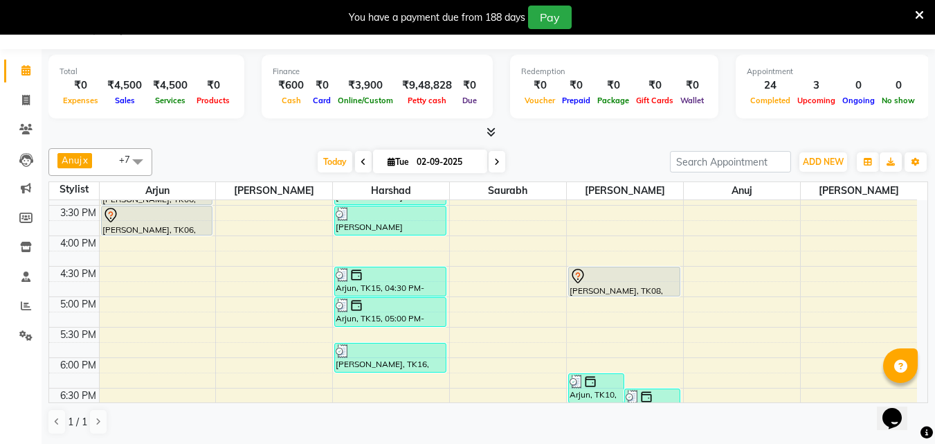
scroll to position [574, 0]
click at [814, 356] on div "6:00 AM 6:30 AM 7:00 AM 7:30 AM 8:00 AM 8:30 AM 9:00 AM 9:30 AM 10:00 AM 10:30 …" at bounding box center [483, 143] width 868 height 1034
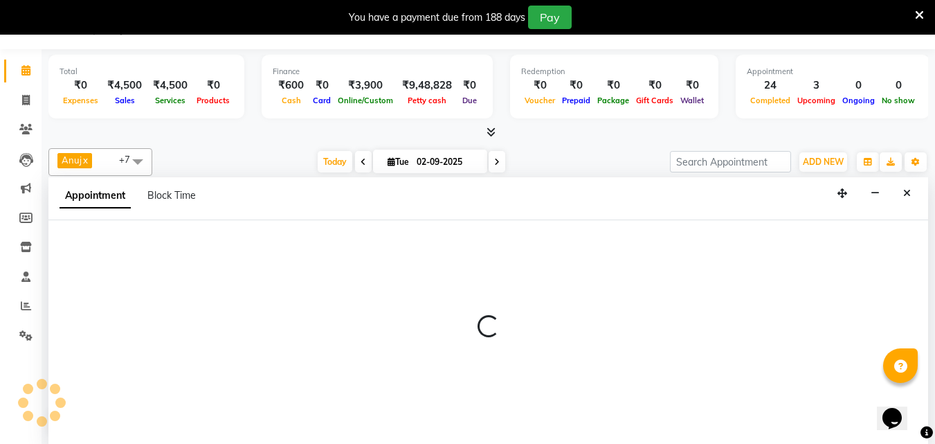
select select "82393"
select select "1065"
select select "tentative"
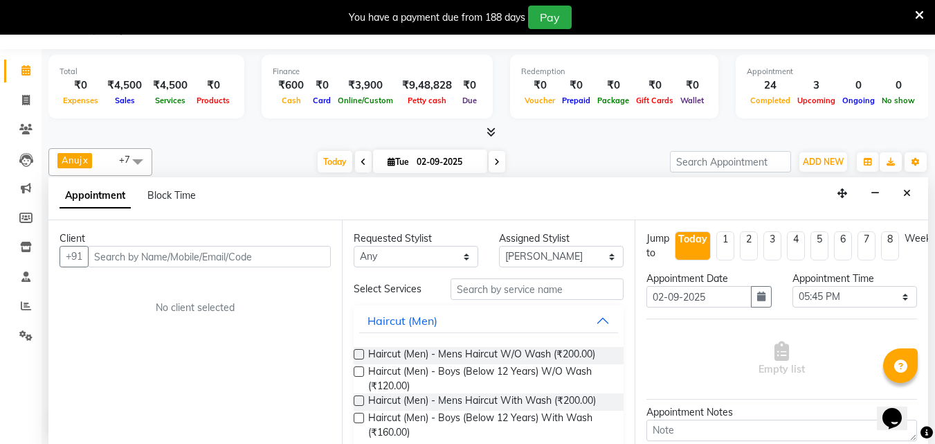
click at [287, 268] on div "Client +91 No client selected" at bounding box center [194, 331] width 293 height 223
click at [282, 264] on input "text" at bounding box center [209, 256] width 243 height 21
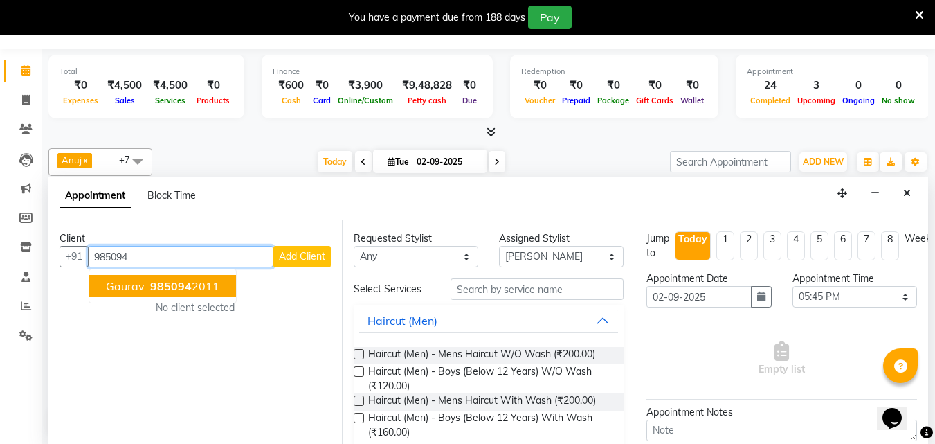
click at [191, 282] on ngb-highlight "985094 2011" at bounding box center [183, 286] width 72 height 14
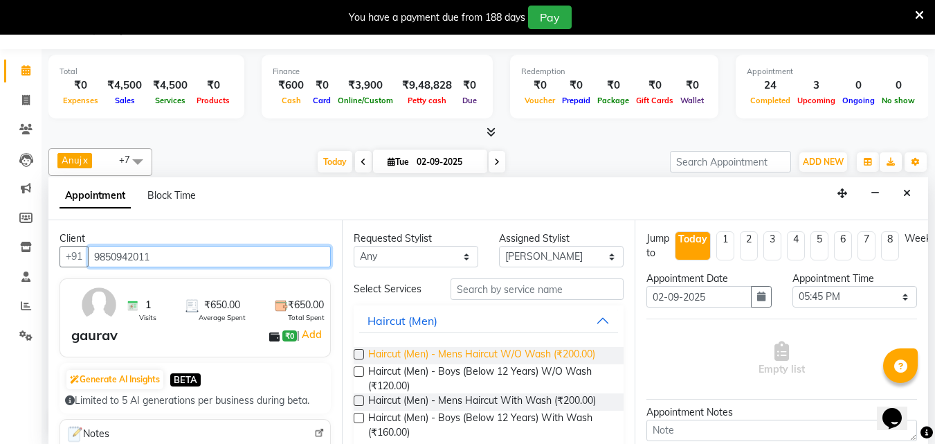
type input "9850942011"
click at [509, 351] on span "Haircut (Men) - Mens Haircut W/O Wash (₹200.00)" at bounding box center [481, 355] width 227 height 17
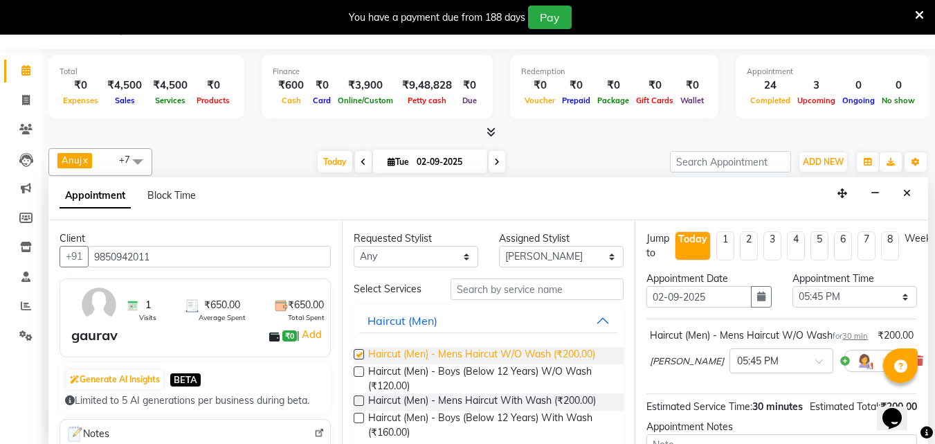
checkbox input "false"
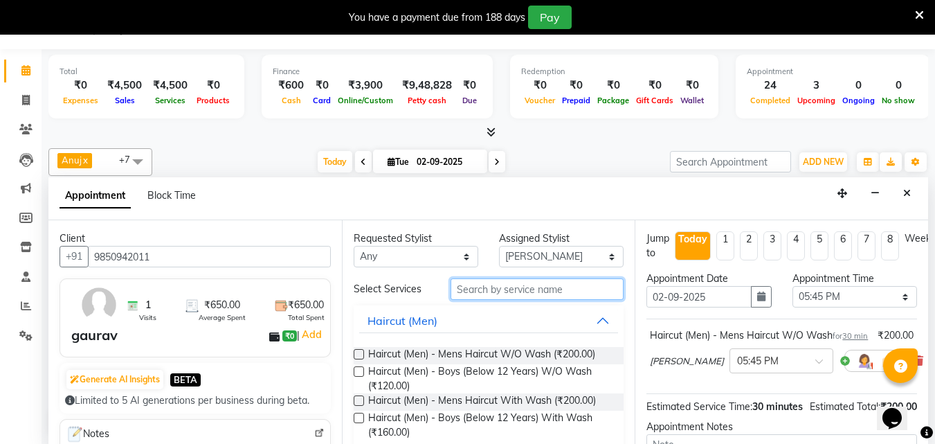
click at [473, 285] on input "text" at bounding box center [536, 288] width 173 height 21
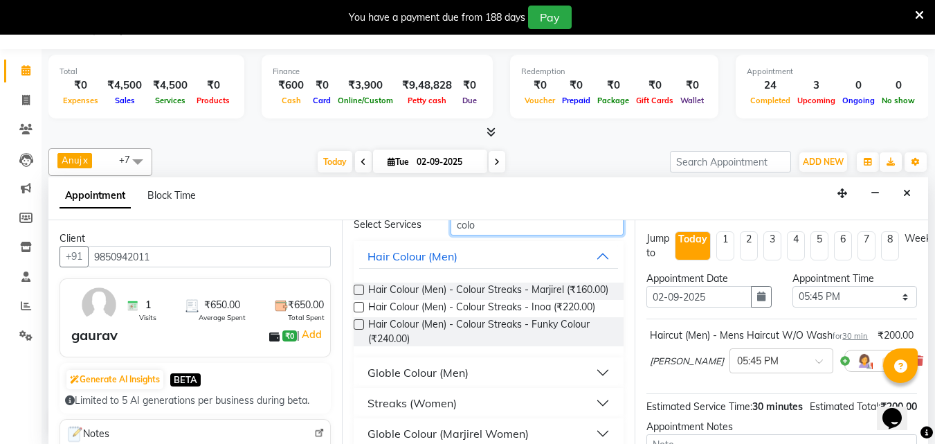
scroll to position [180, 0]
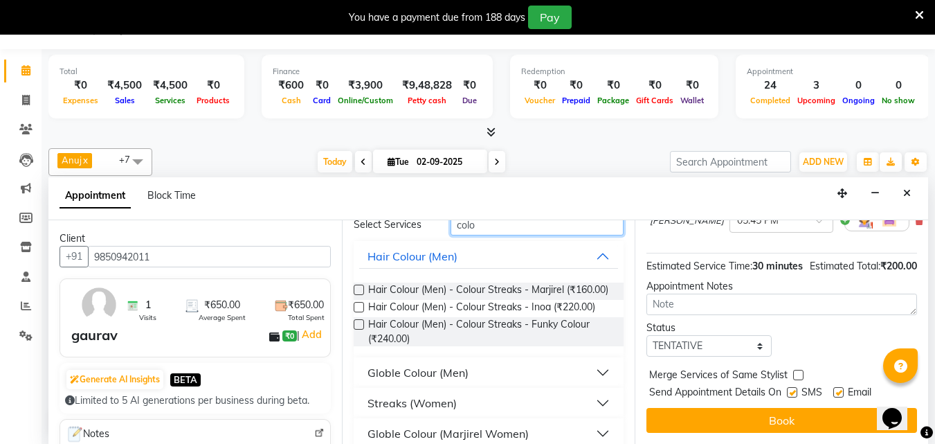
type input "colo"
click at [458, 381] on div "Globle Colour (Men)" at bounding box center [417, 372] width 101 height 17
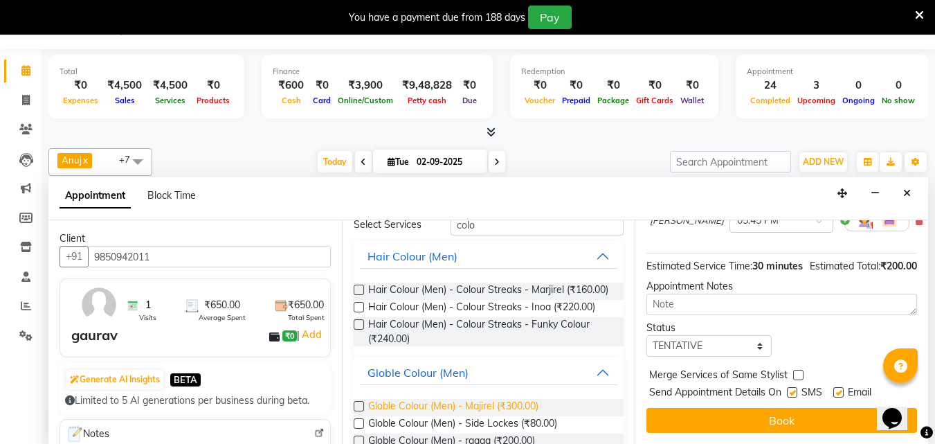
click at [477, 415] on span "Globle Colour (Men) - Majirel (₹300.00)" at bounding box center [453, 407] width 170 height 17
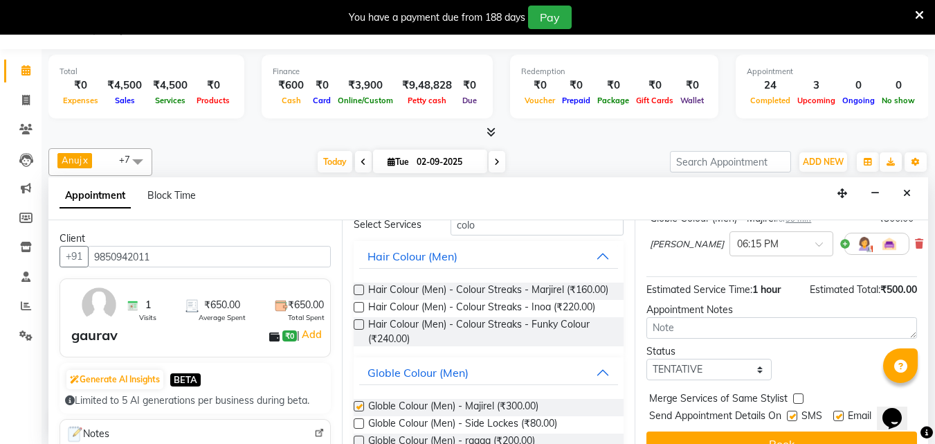
checkbox input "false"
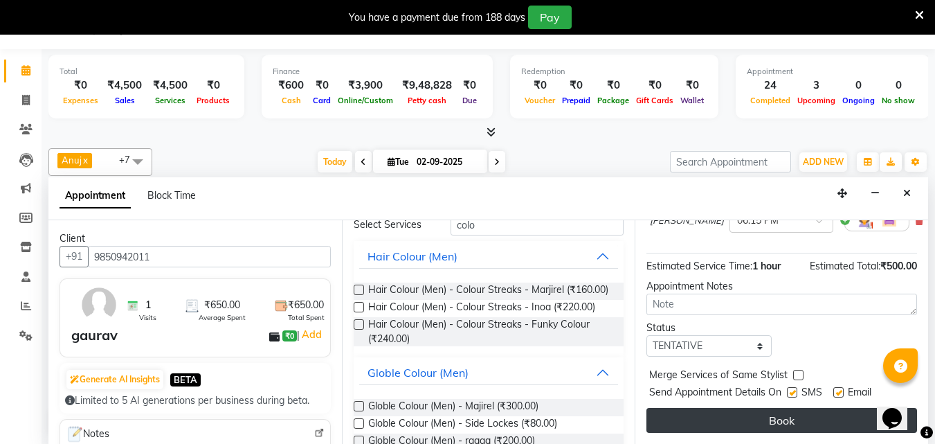
click at [732, 422] on button "Book" at bounding box center [781, 420] width 271 height 25
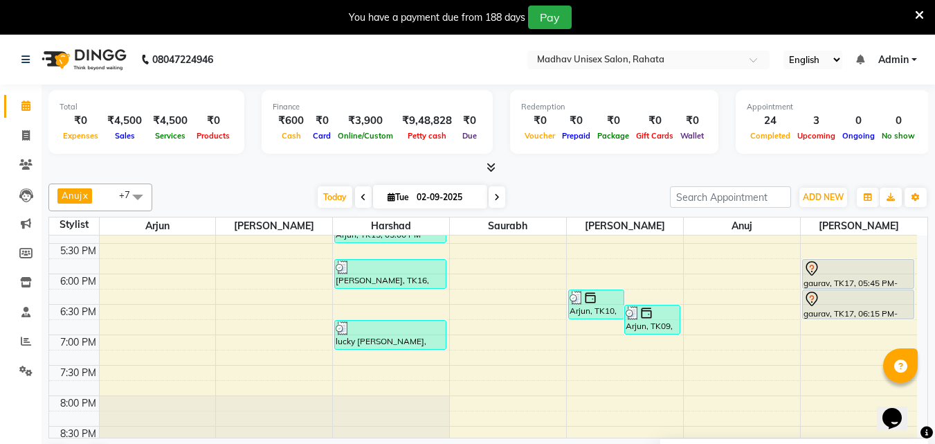
scroll to position [691, 0]
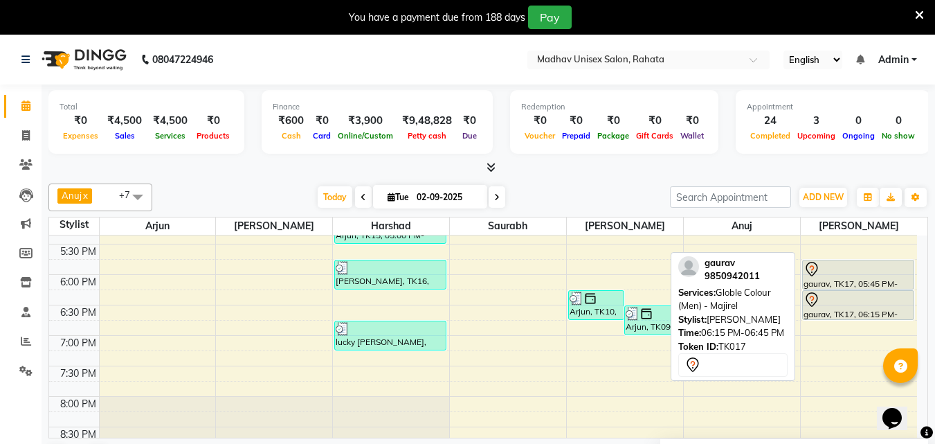
click at [820, 307] on div at bounding box center [857, 299] width 109 height 17
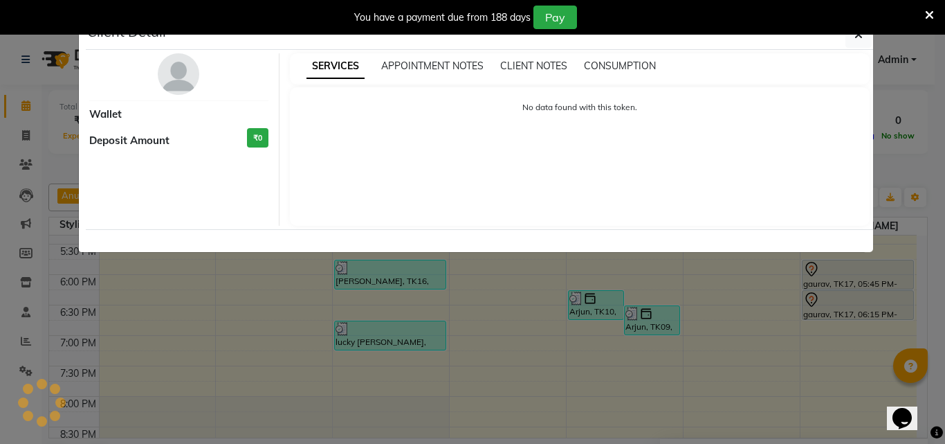
select select "7"
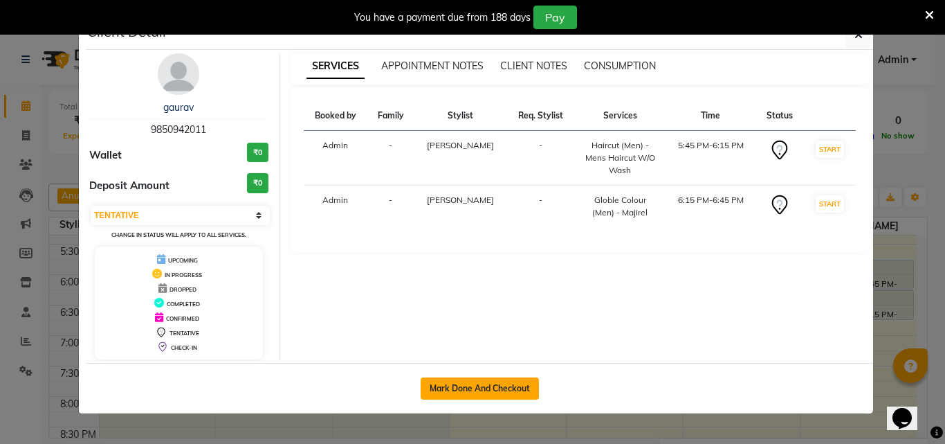
click at [497, 387] on button "Mark Done And Checkout" at bounding box center [480, 388] width 118 height 22
select select "service"
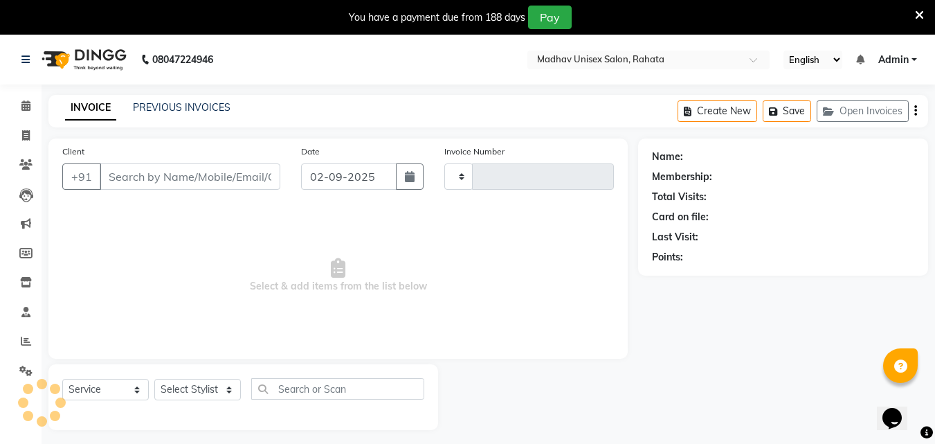
type input "2759"
select select "870"
type input "9850942011"
select select "82393"
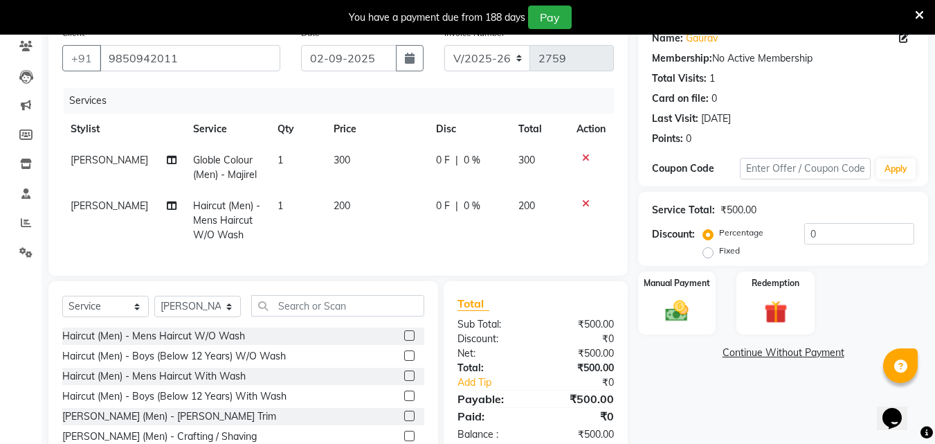
scroll to position [148, 0]
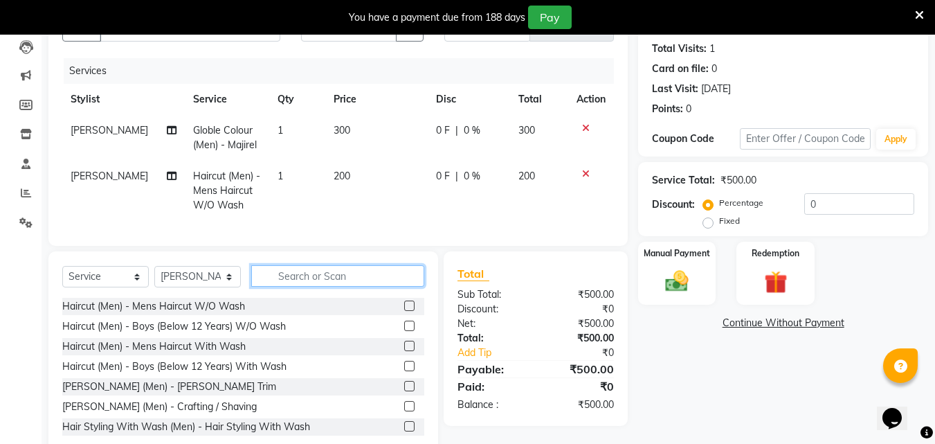
click at [283, 280] on input "text" at bounding box center [337, 275] width 173 height 21
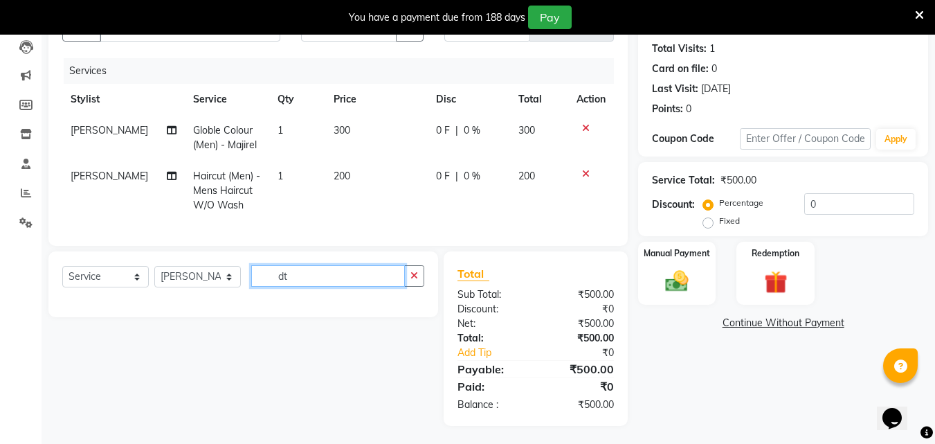
type input "d"
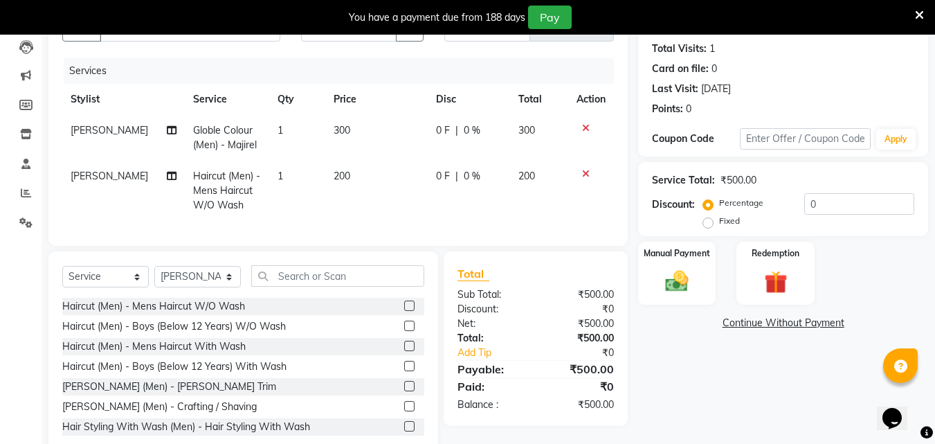
click at [334, 126] on span "300" at bounding box center [342, 130] width 17 height 12
select select "82393"
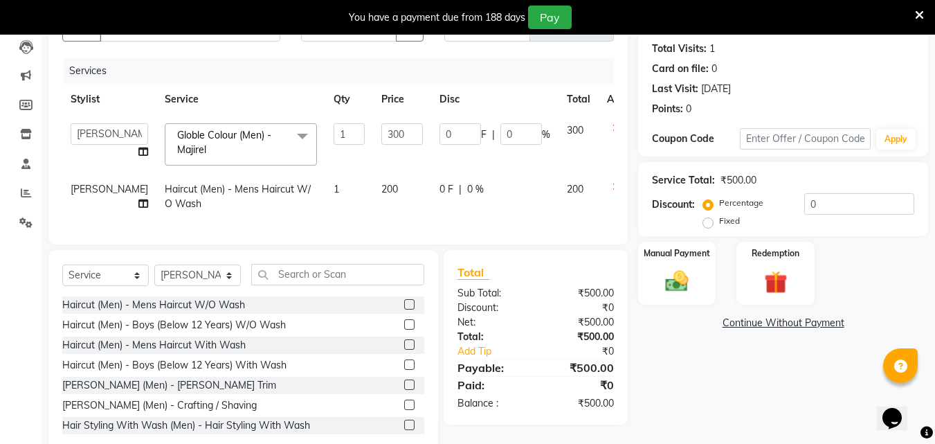
click at [334, 126] on td "1" at bounding box center [349, 144] width 48 height 59
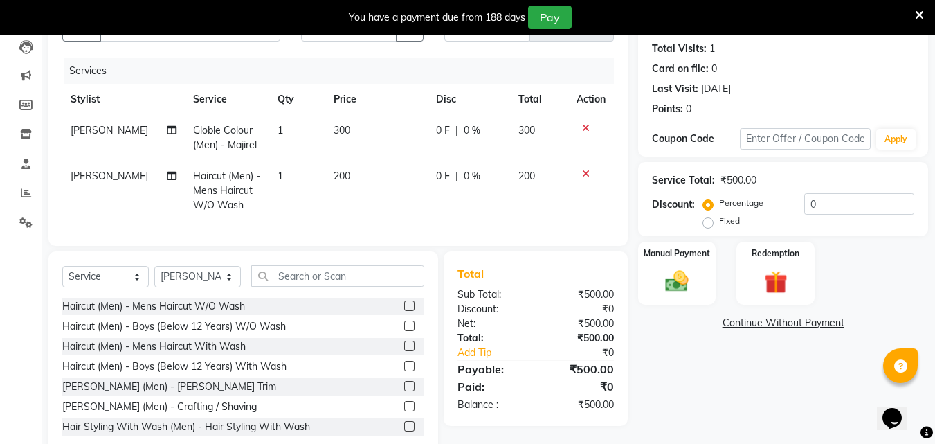
click at [370, 133] on td "300" at bounding box center [376, 138] width 102 height 46
select select "82393"
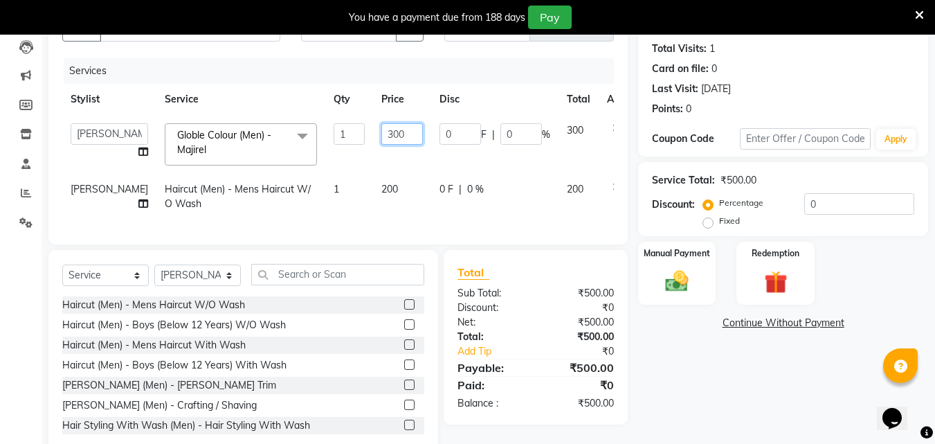
click at [381, 133] on input "300" at bounding box center [402, 133] width 42 height 21
type input "430"
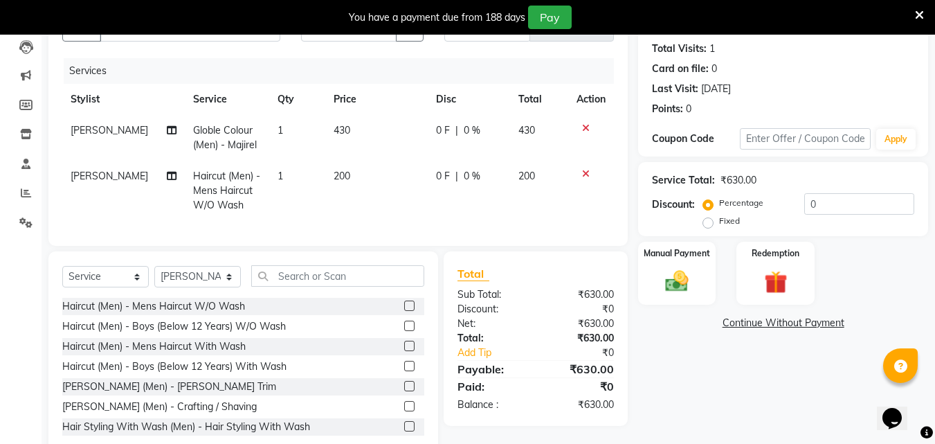
click at [664, 349] on div "Name: [PERSON_NAME] Membership: No Active Membership Total Visits: 1 Card on fi…" at bounding box center [788, 222] width 300 height 465
click at [679, 281] on img at bounding box center [676, 281] width 39 height 28
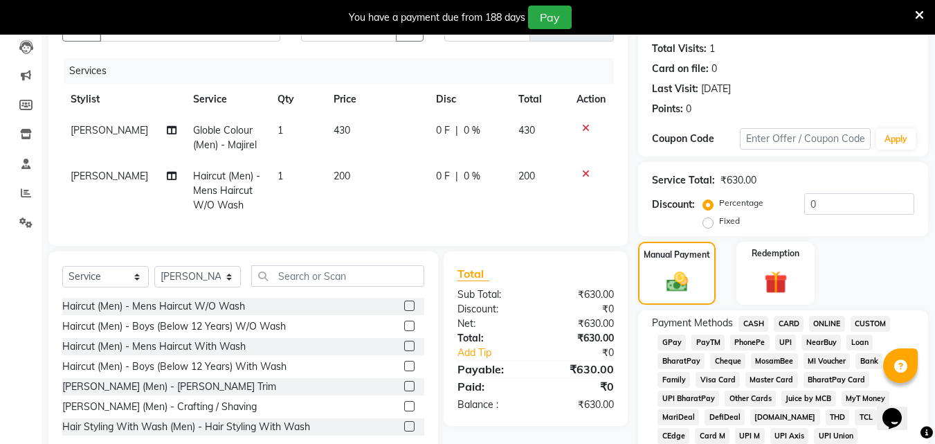
click at [834, 322] on span "ONLINE" at bounding box center [827, 324] width 36 height 16
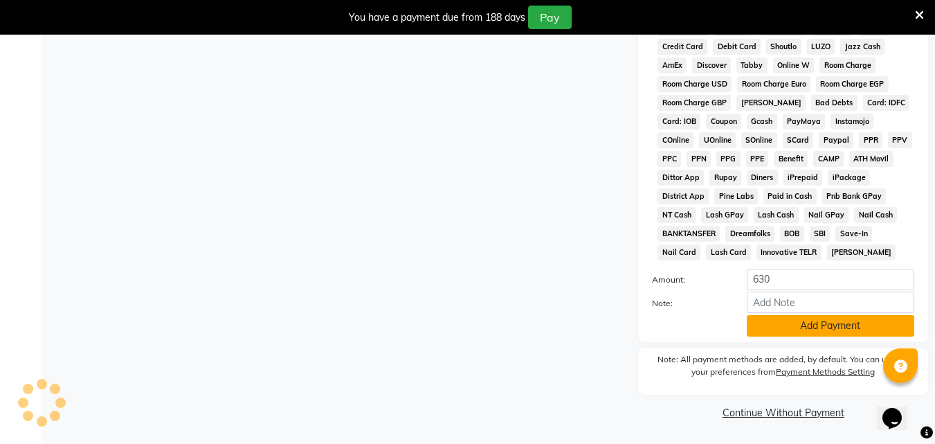
click at [834, 322] on button "Add Payment" at bounding box center [830, 325] width 167 height 21
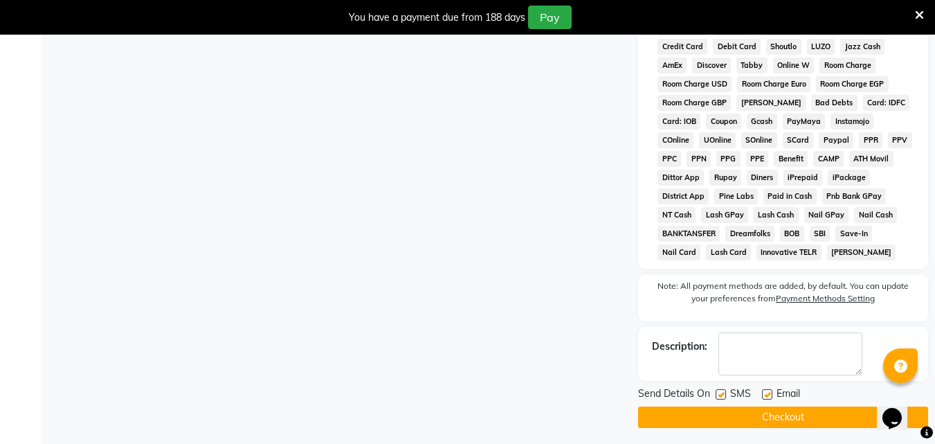
click at [718, 415] on button "Checkout" at bounding box center [783, 416] width 290 height 21
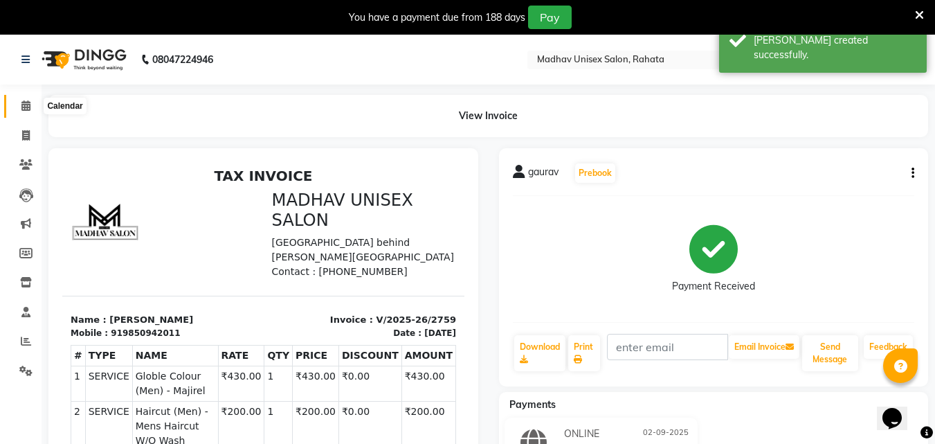
click at [25, 109] on icon at bounding box center [25, 105] width 9 height 10
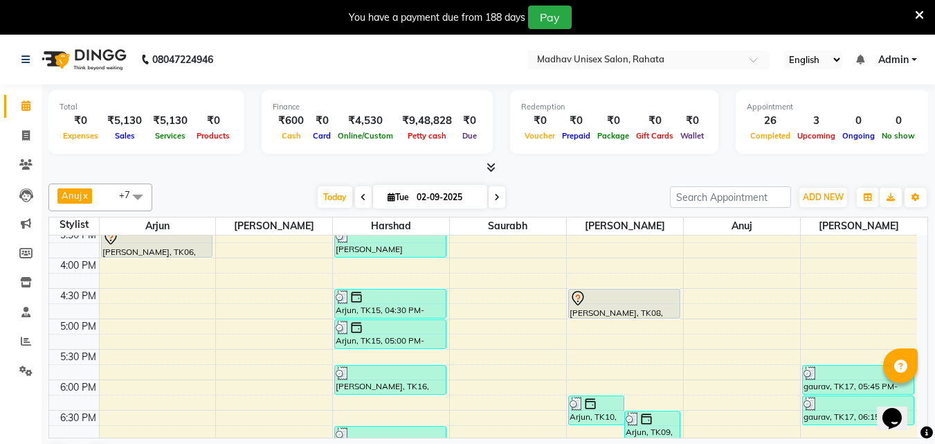
scroll to position [587, 0]
click at [834, 299] on div "6:00 AM 6:30 AM 7:00 AM 7:30 AM 8:00 AM 8:30 AM 9:00 AM 9:30 AM 10:00 AM 10:30 …" at bounding box center [483, 166] width 868 height 1034
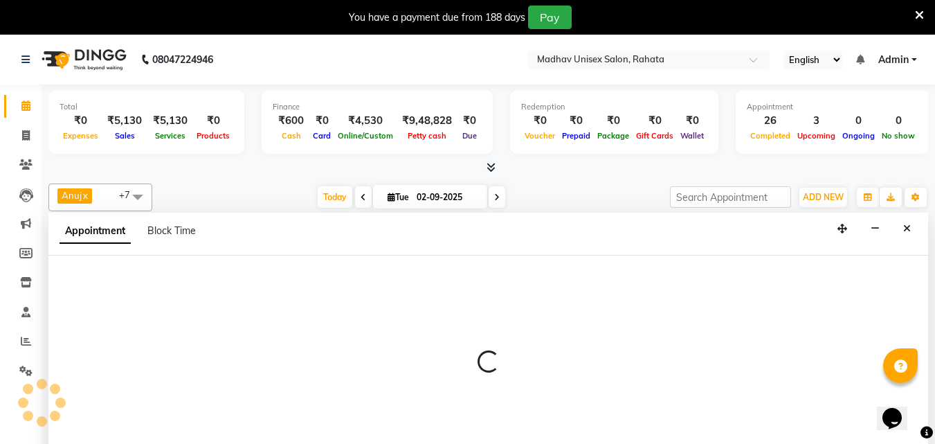
scroll to position [35, 0]
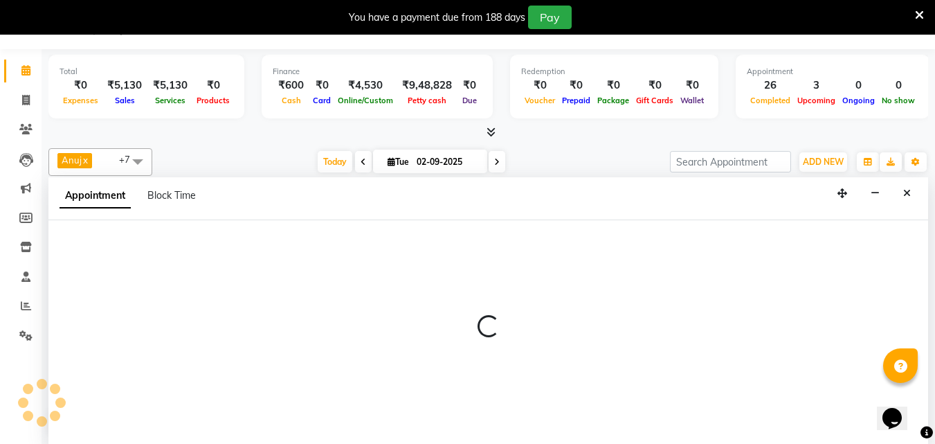
select select "82393"
select select "tentative"
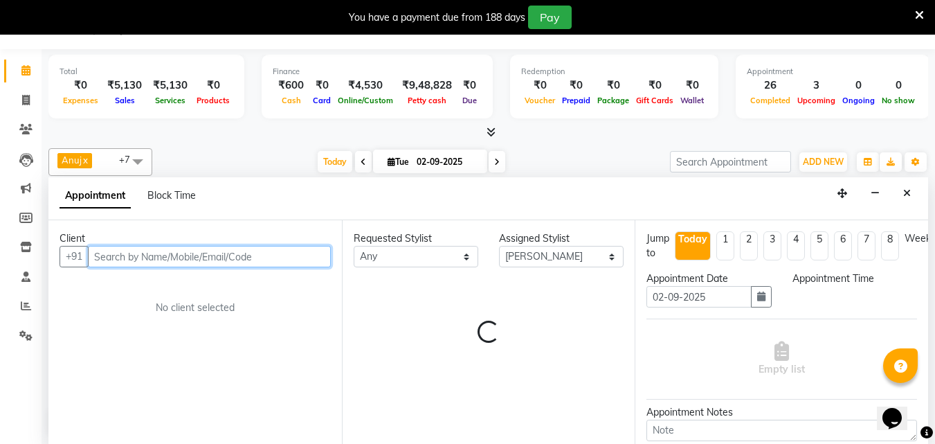
select select "990"
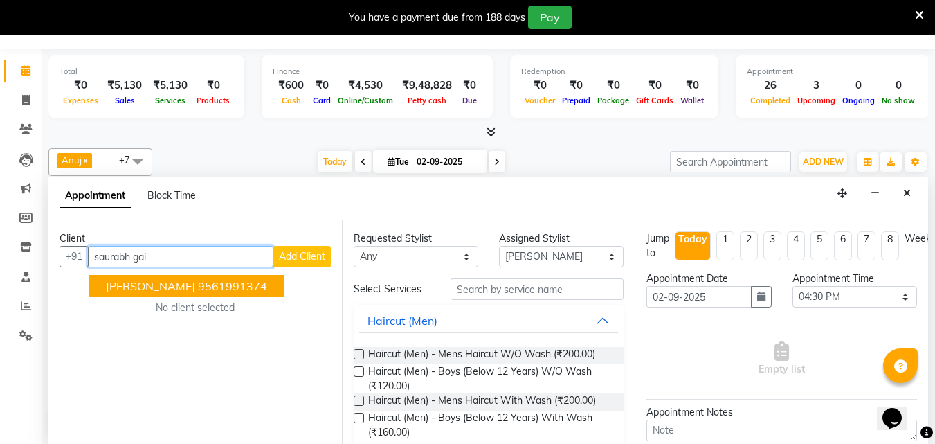
click at [118, 286] on span "[PERSON_NAME]" at bounding box center [150, 286] width 89 height 14
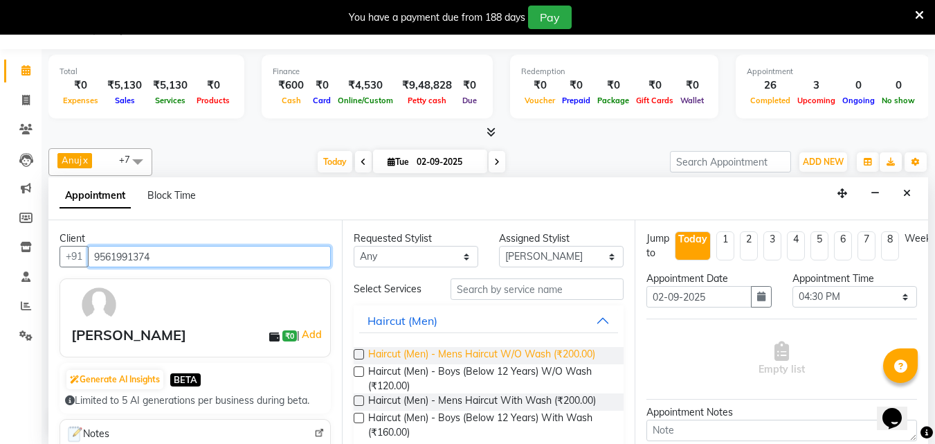
type input "9561991374"
click at [423, 358] on span "Haircut (Men) - Mens Haircut W/O Wash (₹200.00)" at bounding box center [481, 355] width 227 height 17
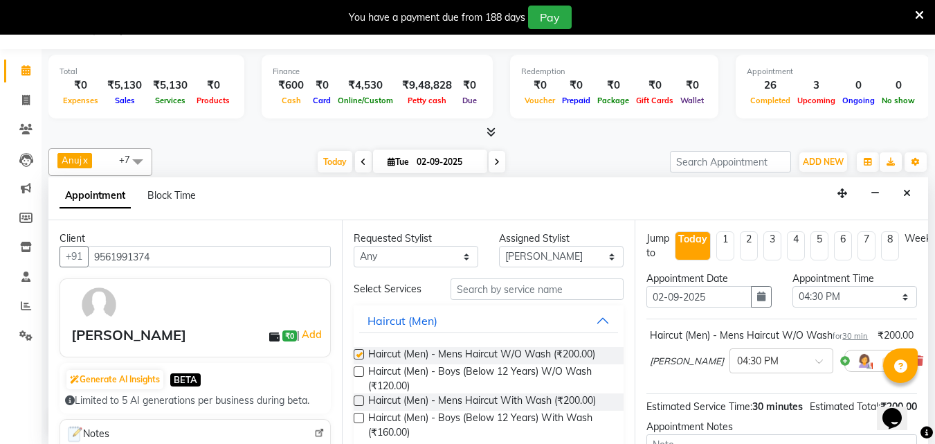
checkbox input "false"
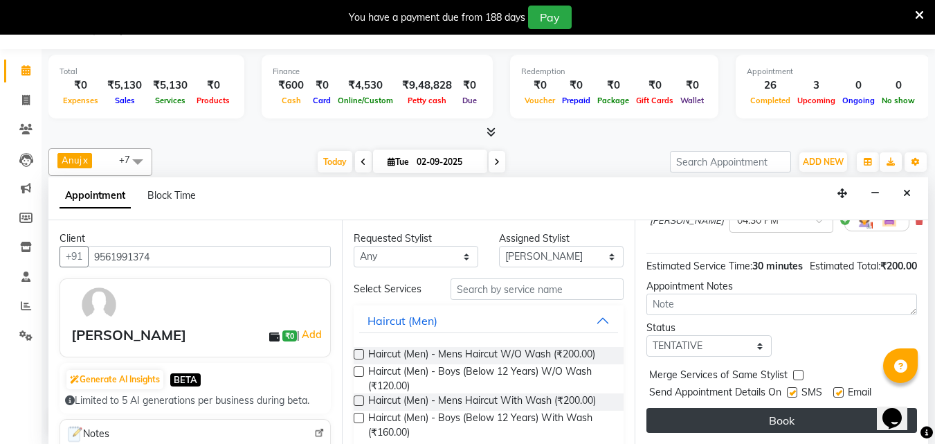
click at [704, 408] on button "Book" at bounding box center [781, 420] width 271 height 25
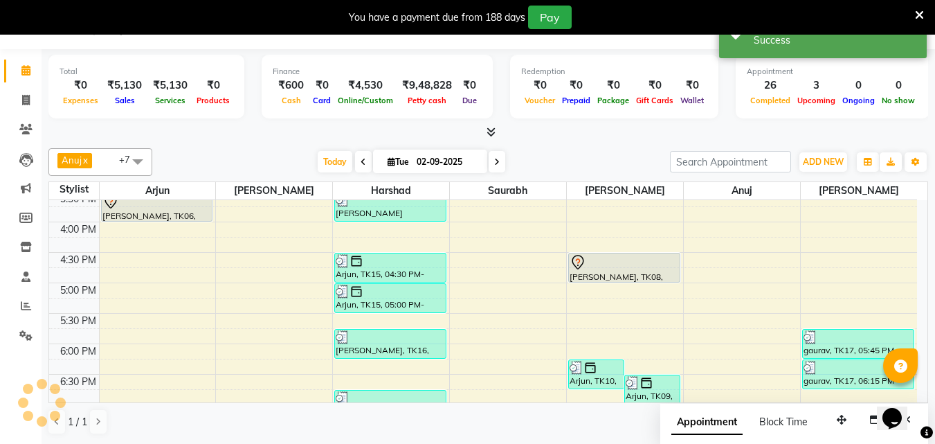
scroll to position [0, 0]
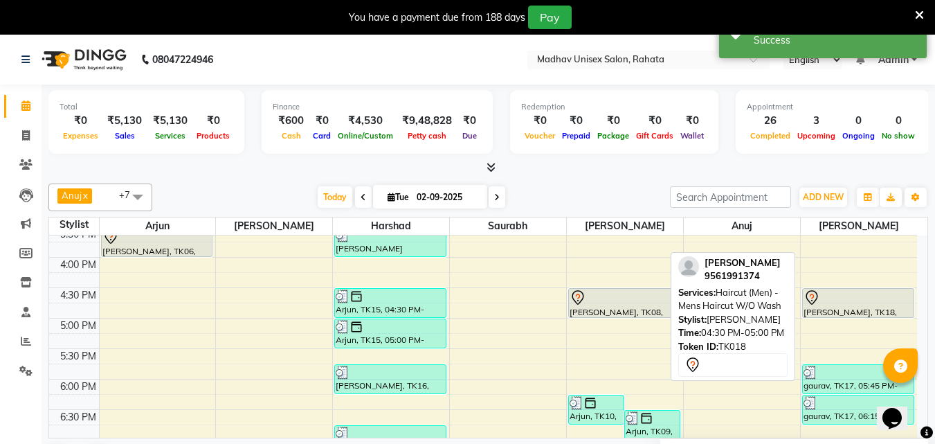
click at [848, 312] on div "[PERSON_NAME], TK18, 04:30 PM-05:00 PM, Haircut (Men) - Mens Haircut W/O Wash" at bounding box center [858, 303] width 111 height 28
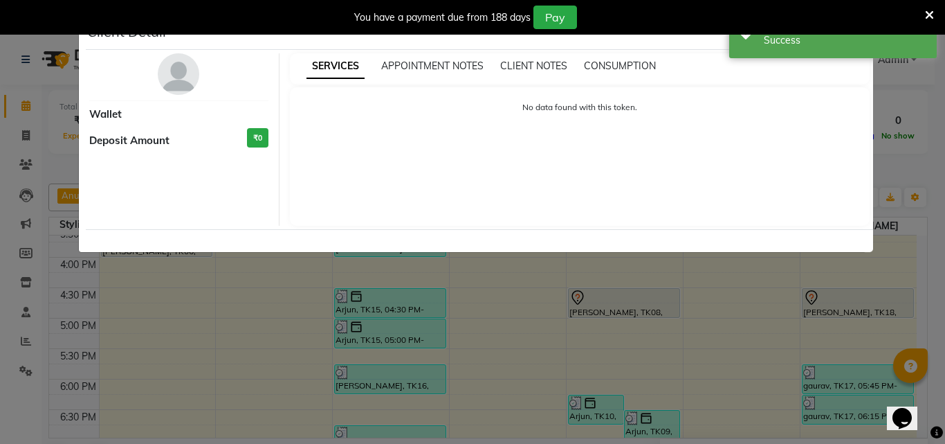
select select "7"
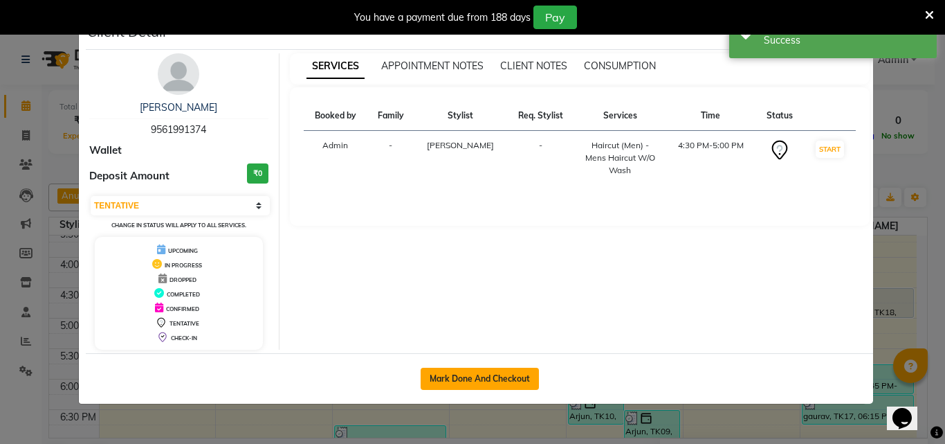
click at [517, 374] on button "Mark Done And Checkout" at bounding box center [480, 378] width 118 height 22
select select "service"
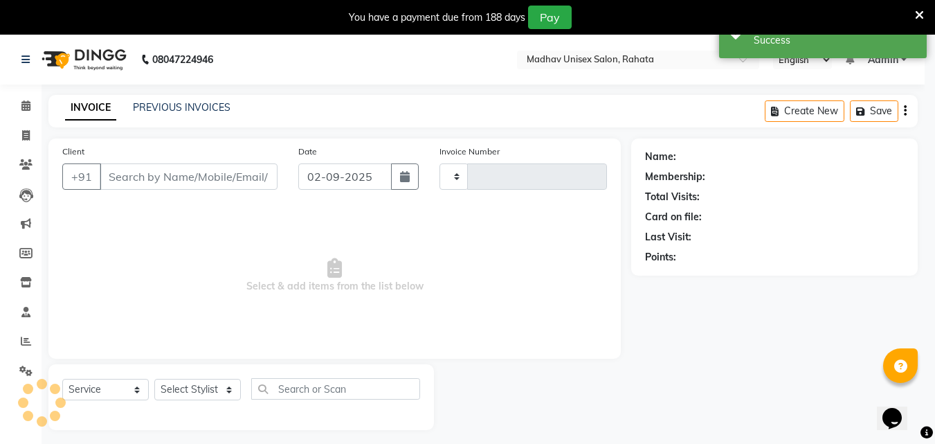
type input "2760"
select select "870"
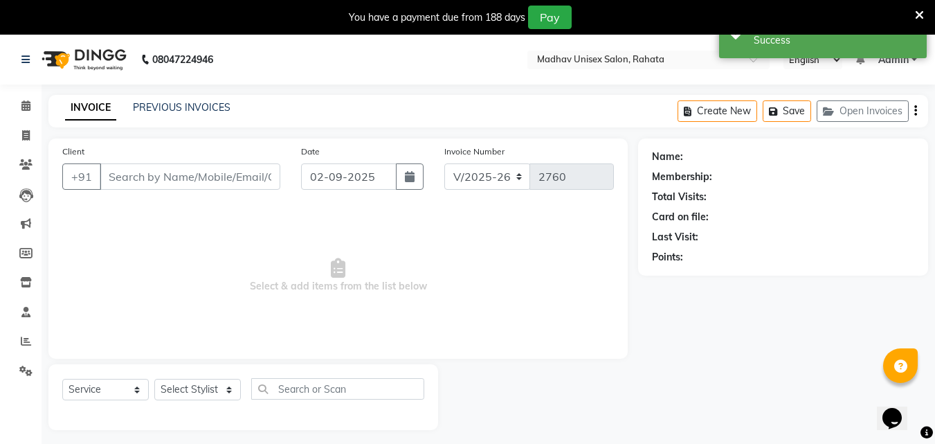
type input "9561991374"
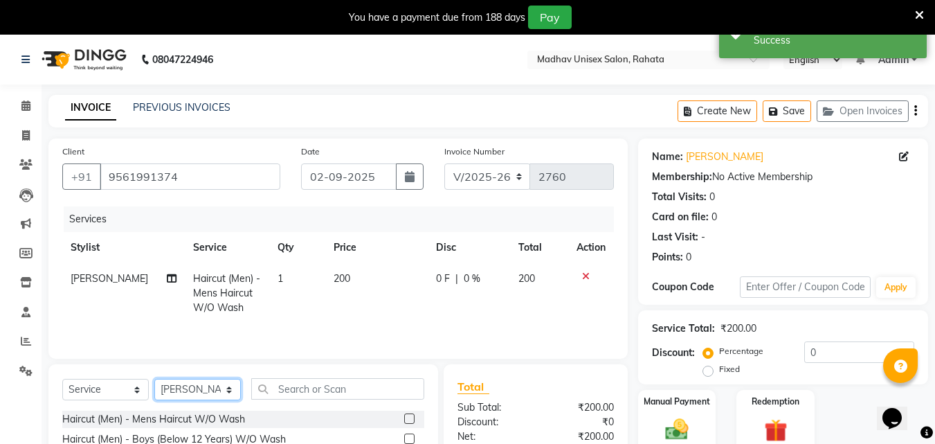
click at [217, 382] on select "Select Stylist Anuj Arjun [PERSON_NAME] [PERSON_NAME] [PERSON_NAME] saurabh [PE…" at bounding box center [197, 388] width 86 height 21
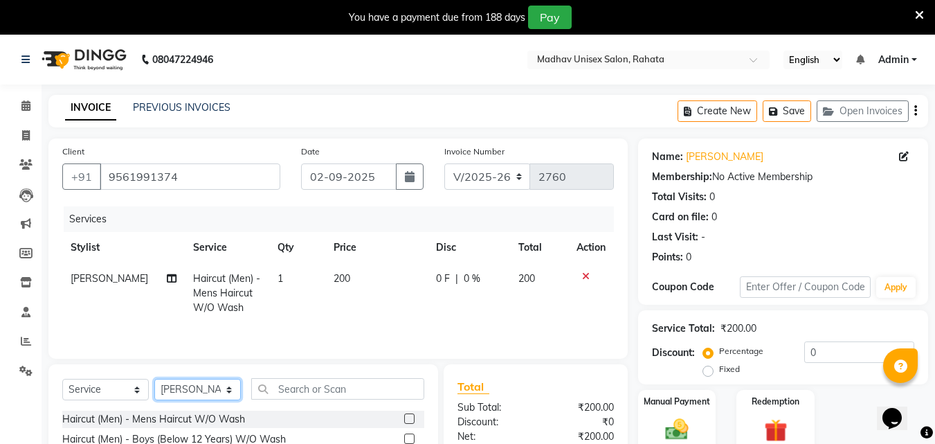
select select "36945"
click at [154, 378] on select "Select Stylist Anuj Arjun [PERSON_NAME] [PERSON_NAME] [PERSON_NAME] saurabh [PE…" at bounding box center [197, 388] width 86 height 21
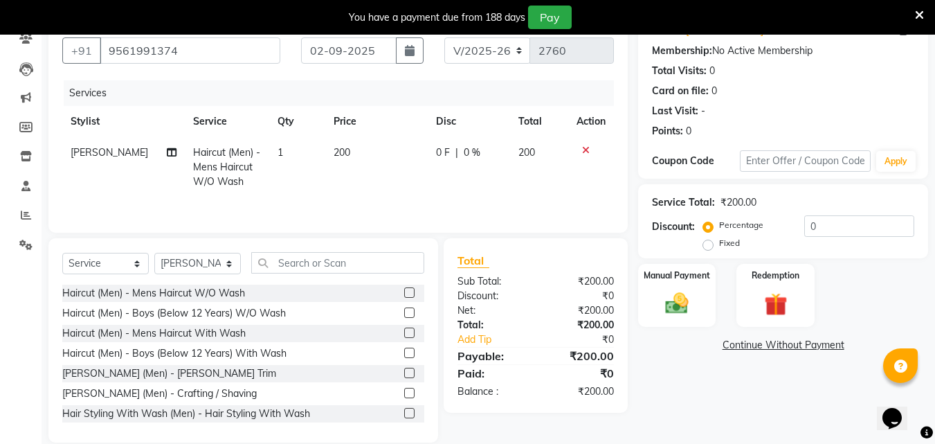
click at [404, 293] on label at bounding box center [409, 292] width 10 height 10
click at [404, 293] on input "checkbox" at bounding box center [408, 293] width 9 height 9
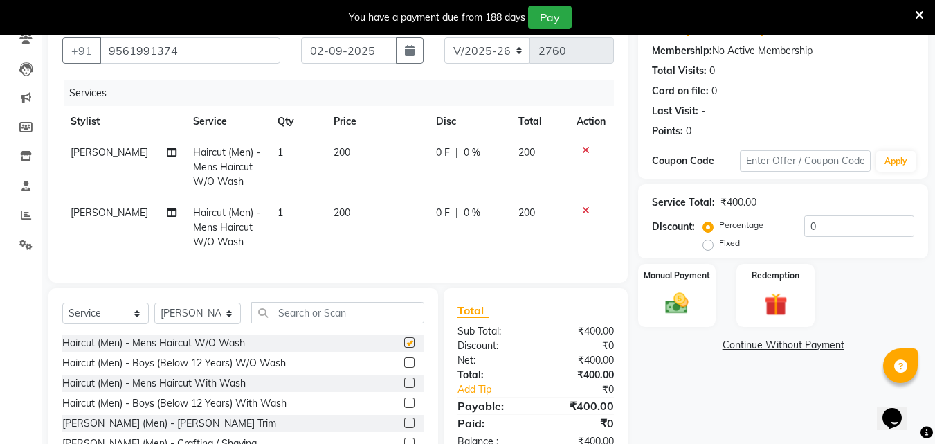
checkbox input "false"
click at [335, 211] on span "200" at bounding box center [342, 212] width 17 height 12
select select "36945"
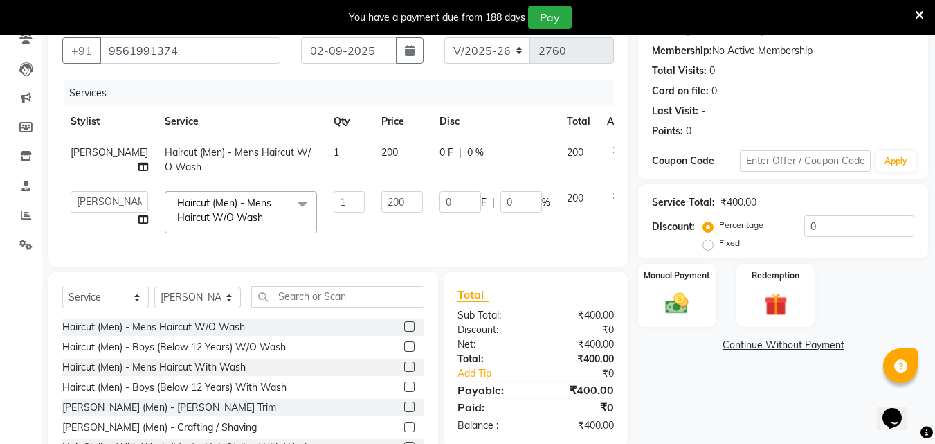
click at [335, 211] on td "1" at bounding box center [349, 212] width 48 height 59
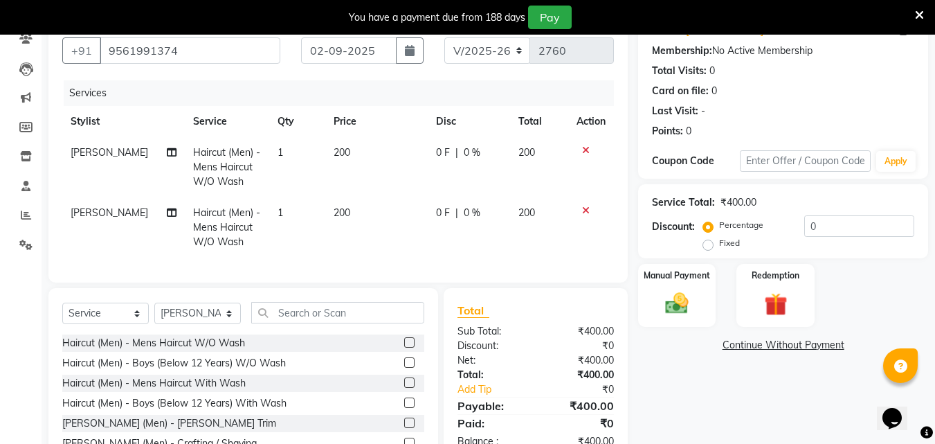
click at [360, 201] on td "200" at bounding box center [376, 227] width 102 height 60
select select "36945"
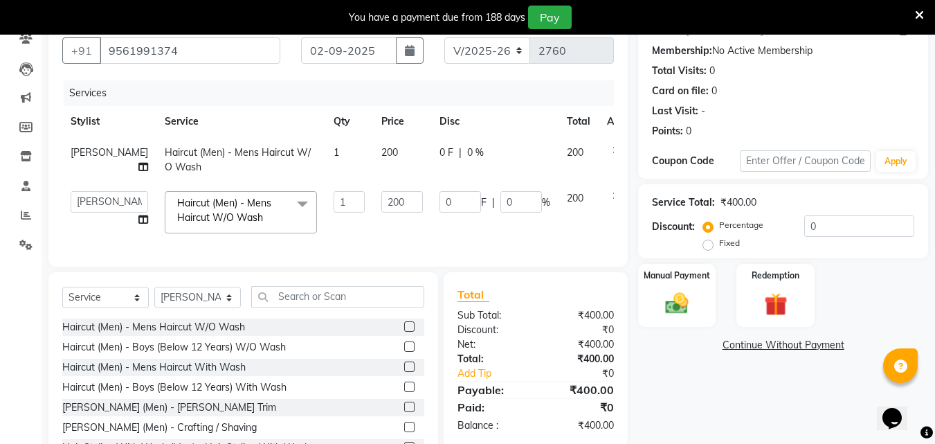
click at [381, 201] on input "200" at bounding box center [402, 201] width 42 height 21
type input "350"
click at [373, 154] on td "200" at bounding box center [402, 160] width 58 height 46
select select "82393"
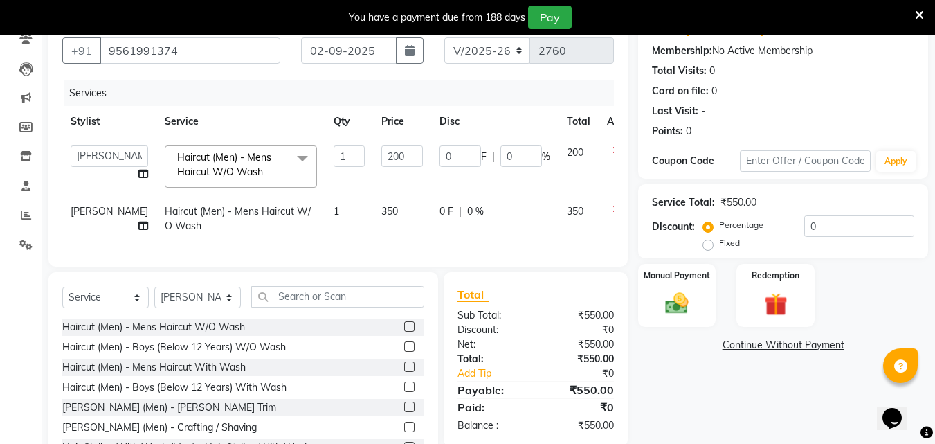
click at [381, 154] on input "200" at bounding box center [402, 155] width 42 height 21
type input "150"
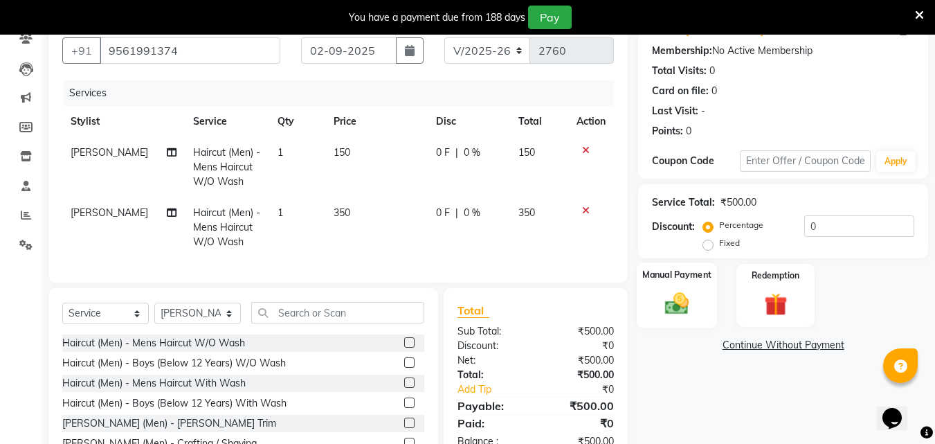
click at [696, 289] on div "Manual Payment" at bounding box center [677, 295] width 81 height 66
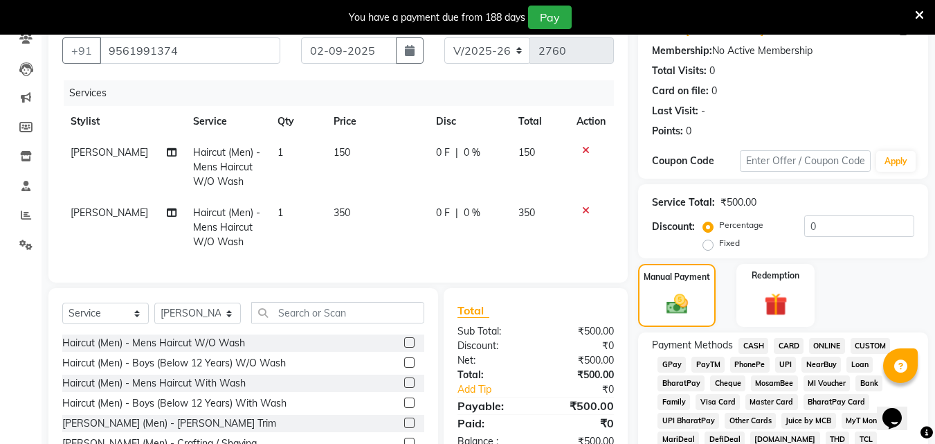
click at [751, 345] on span "CASH" at bounding box center [753, 346] width 30 height 16
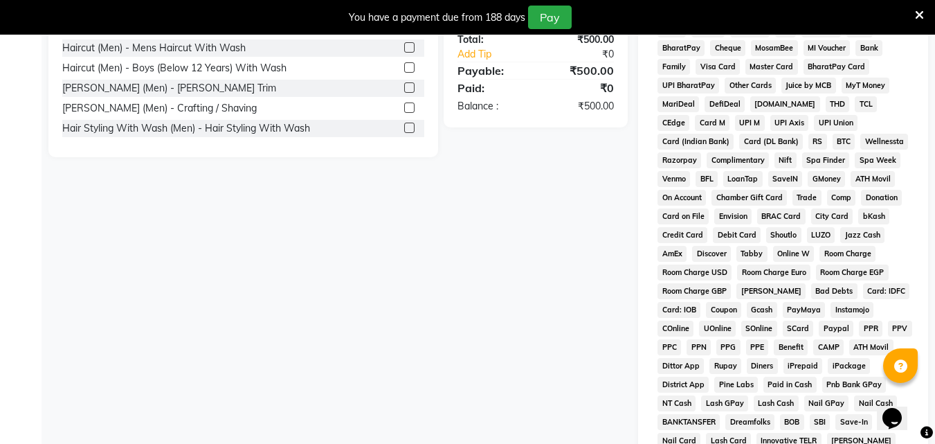
scroll to position [649, 0]
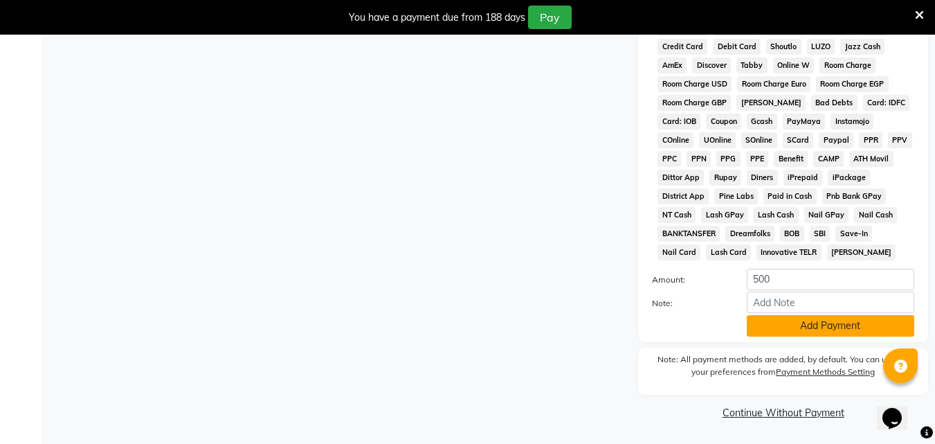
click at [795, 319] on button "Add Payment" at bounding box center [830, 325] width 167 height 21
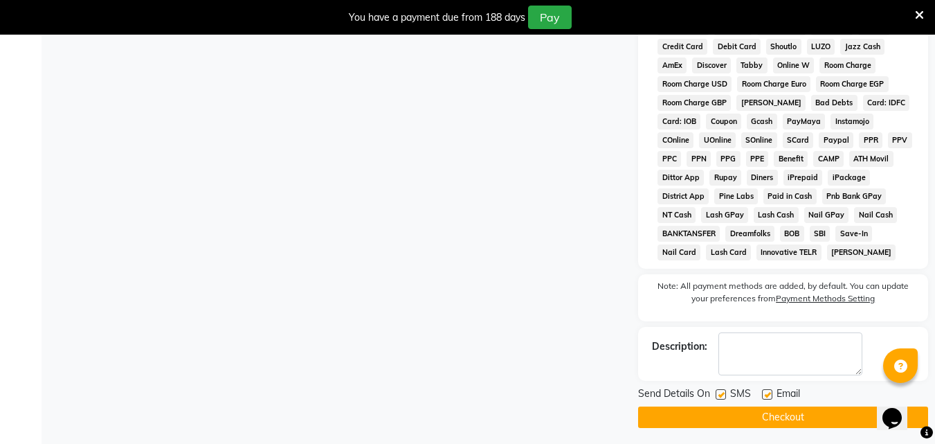
click at [796, 422] on button "Checkout" at bounding box center [783, 416] width 290 height 21
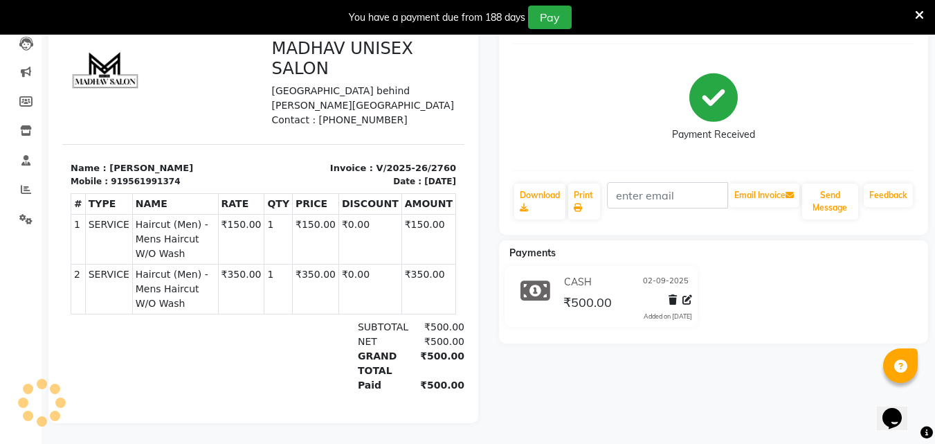
click at [796, 422] on div "[PERSON_NAME] Prebook Payment Received Download Print Email Invoice Send Messag…" at bounding box center [714, 210] width 450 height 426
